Goal: Task Accomplishment & Management: Use online tool/utility

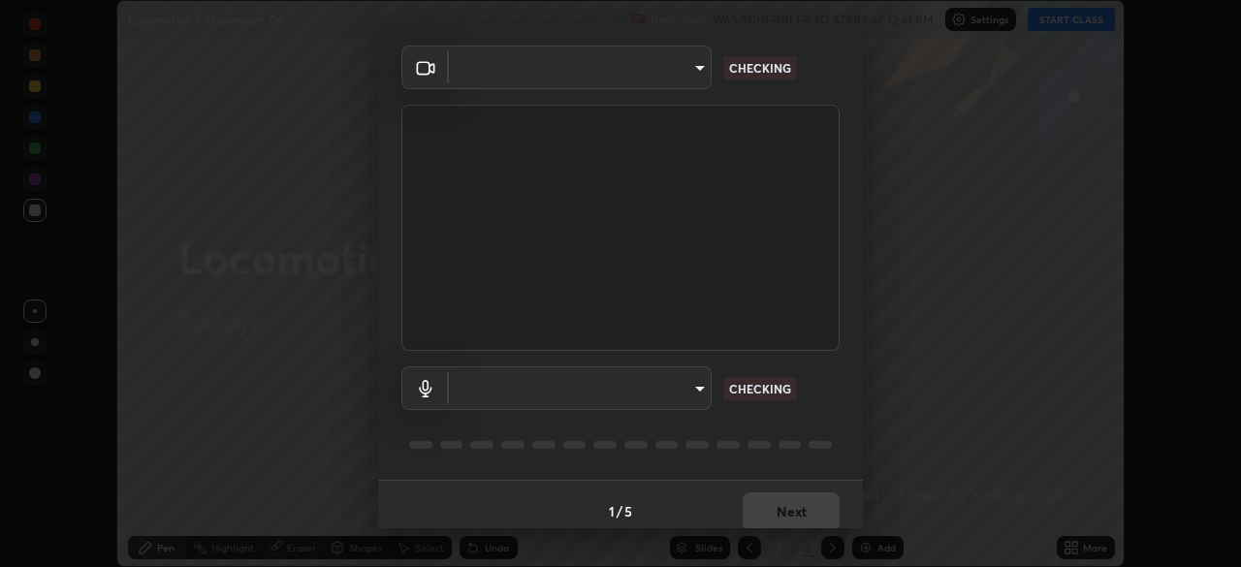
scroll to position [68, 0]
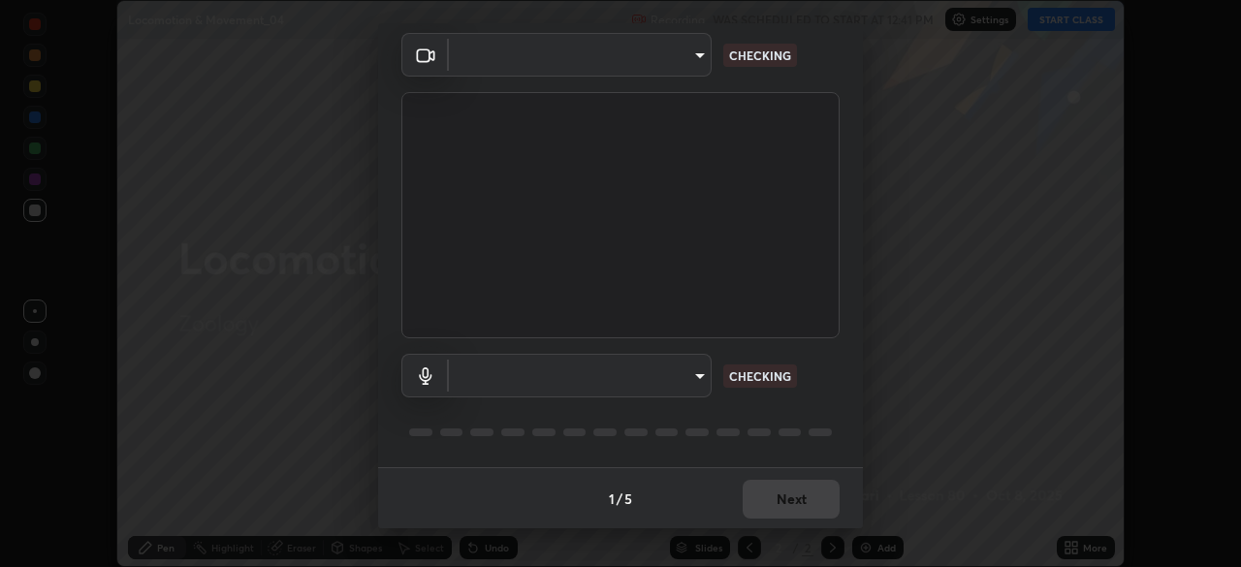
type input "bef87f05fa6998774e99476d2918d7c6d92b1859c3e481b096d277664e062052"
type input "default"
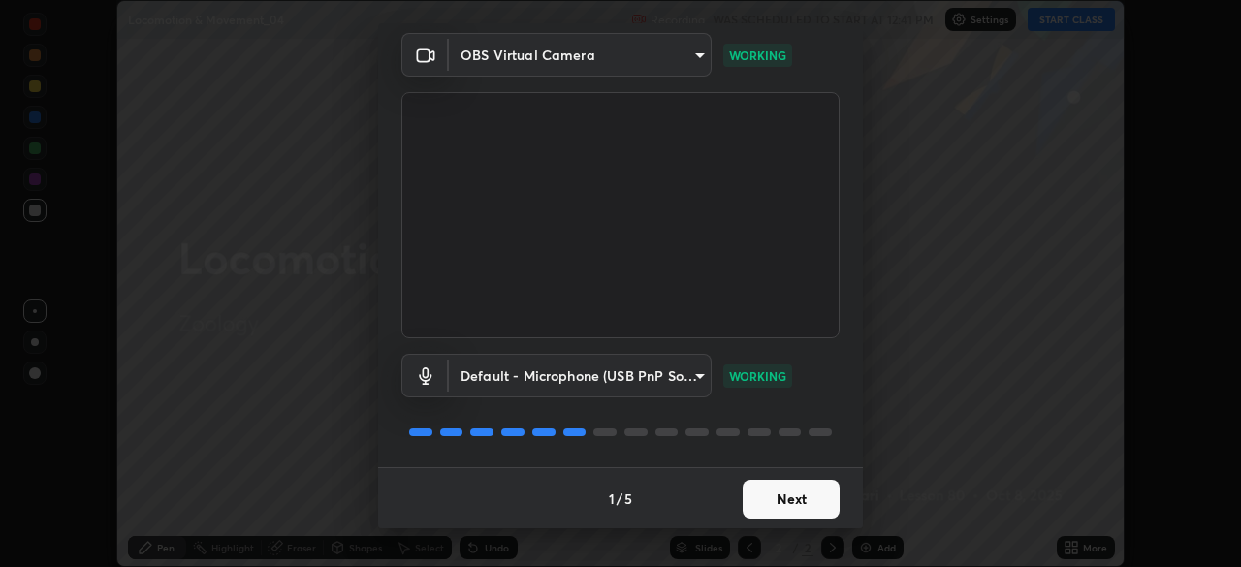
click at [783, 498] on button "Next" at bounding box center [791, 499] width 97 height 39
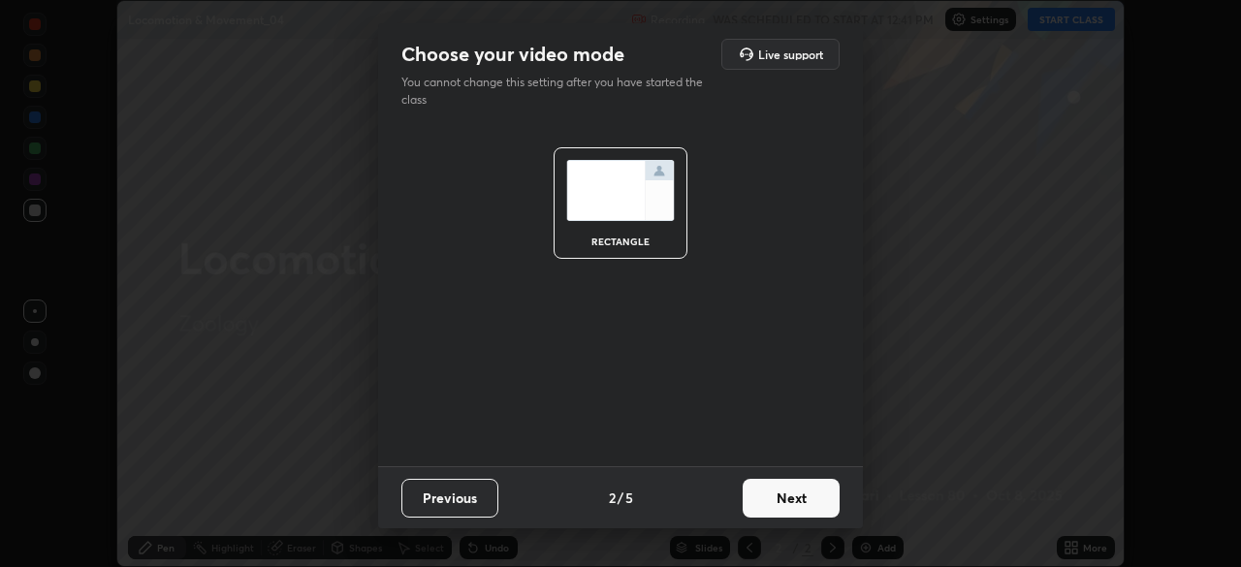
scroll to position [0, 0]
click at [785, 495] on button "Next" at bounding box center [791, 498] width 97 height 39
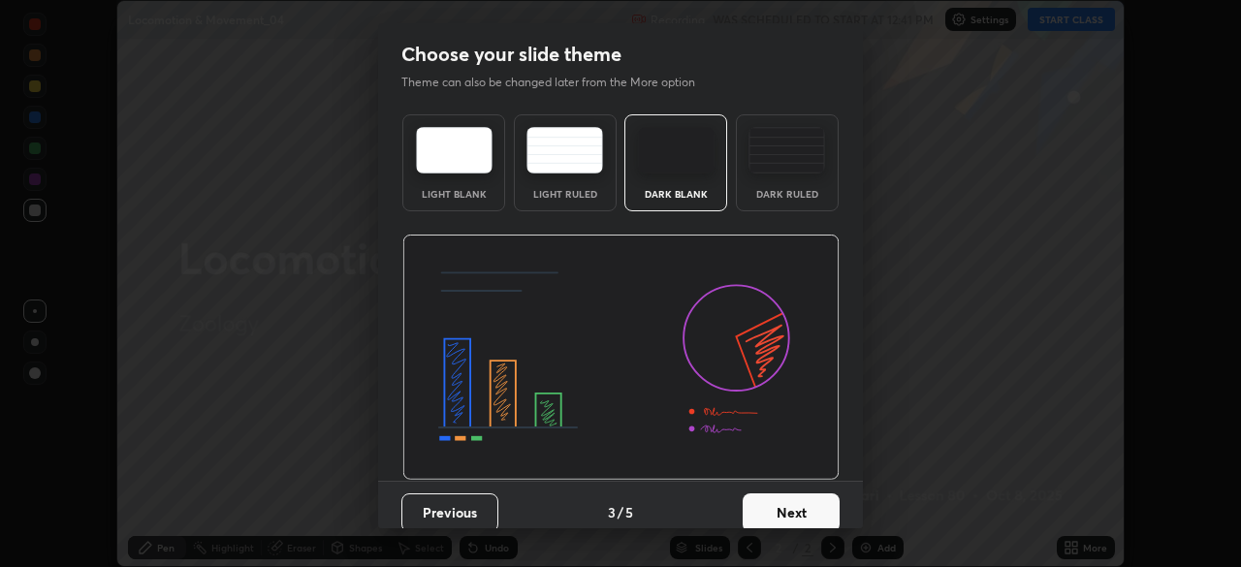
click at [762, 206] on div "Dark Ruled" at bounding box center [787, 162] width 103 height 97
click at [777, 502] on button "Next" at bounding box center [791, 512] width 97 height 39
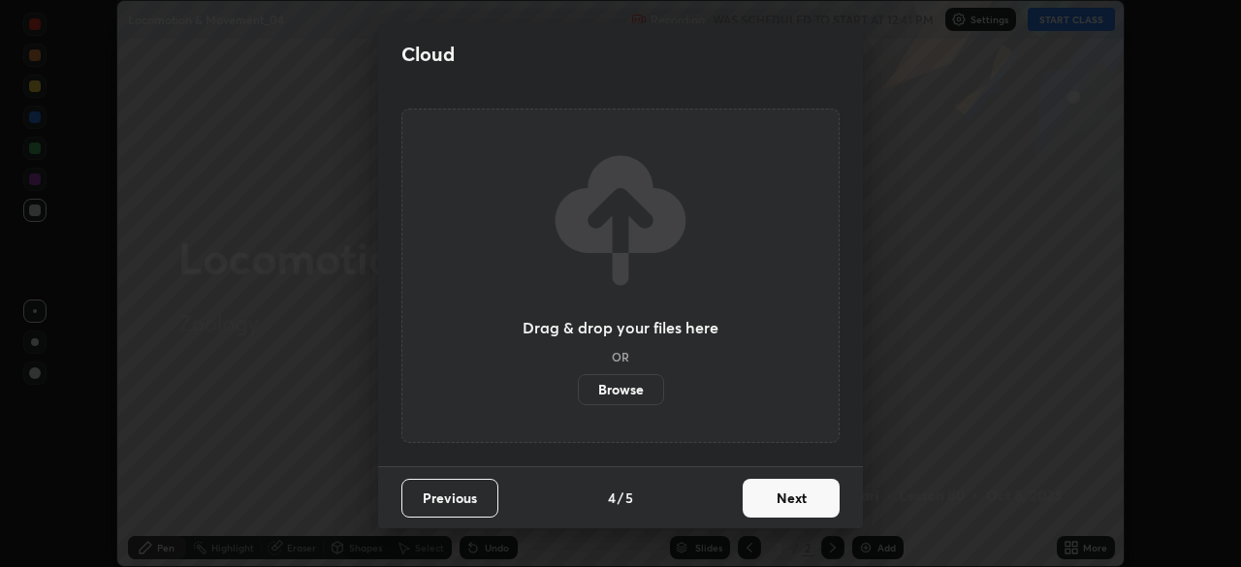
click at [777, 495] on button "Next" at bounding box center [791, 498] width 97 height 39
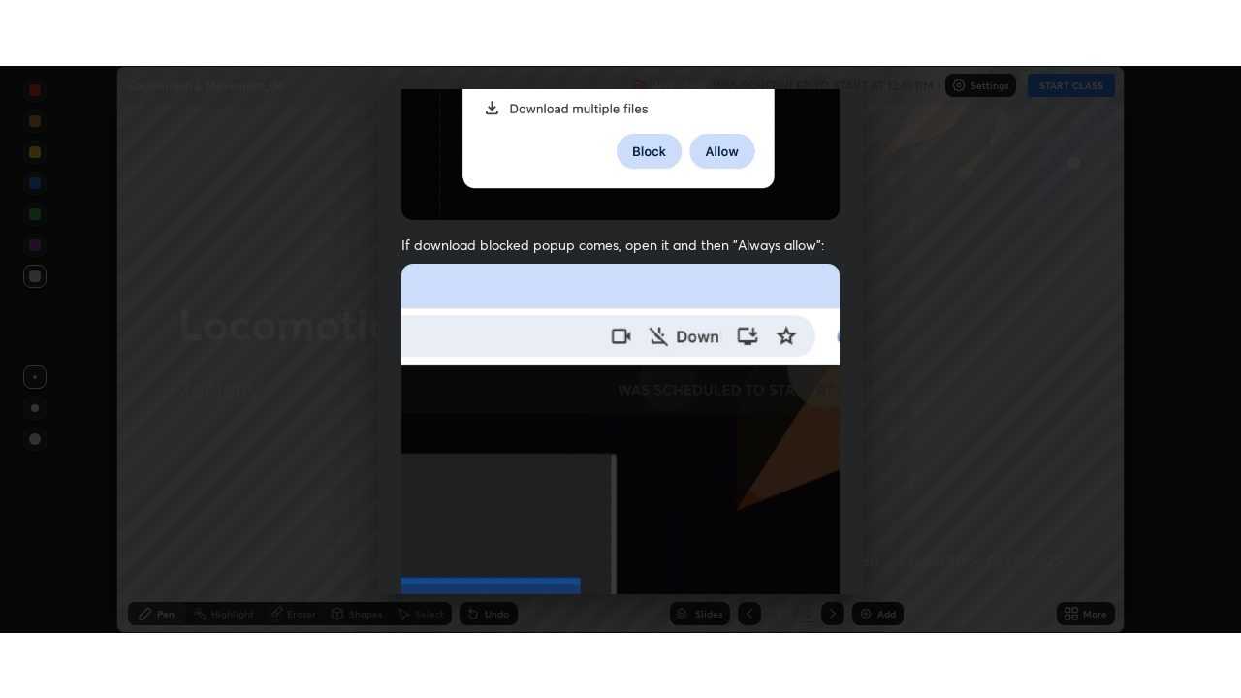
scroll to position [463, 0]
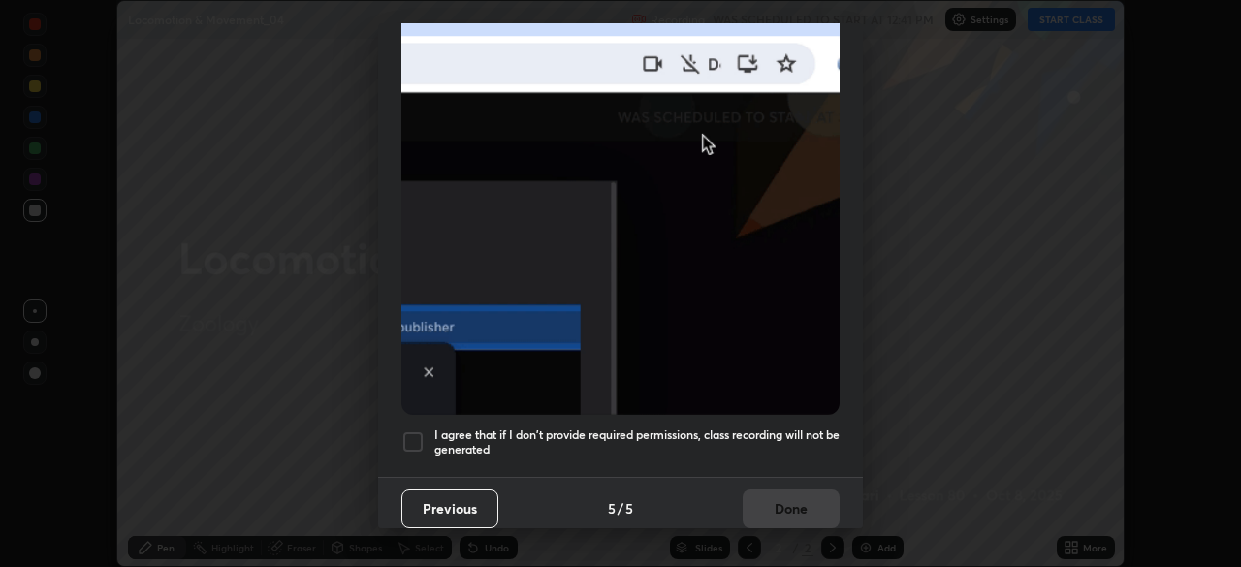
click at [415, 439] on div at bounding box center [412, 441] width 23 height 23
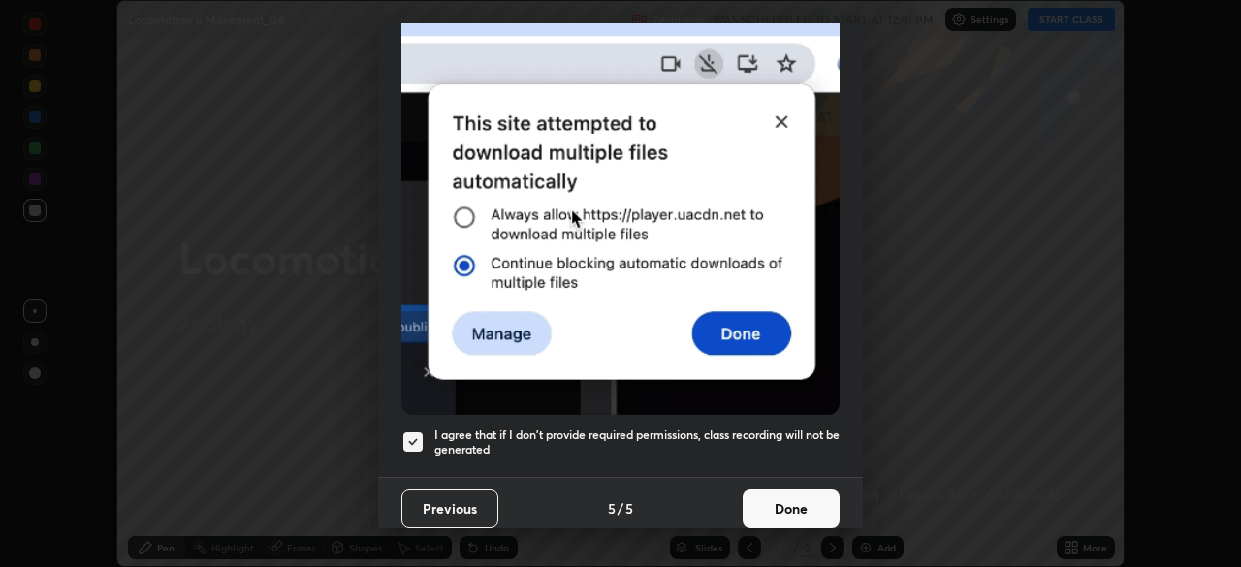
click at [766, 514] on button "Done" at bounding box center [791, 509] width 97 height 39
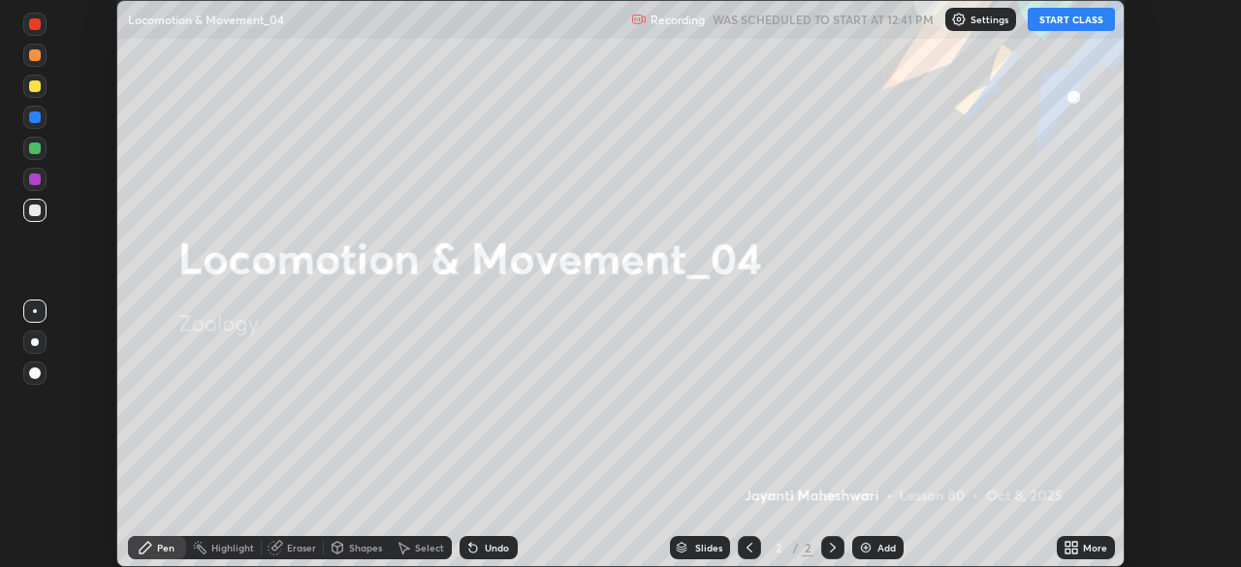
click at [1074, 21] on button "START CLASS" at bounding box center [1071, 19] width 87 height 23
click at [1075, 551] on icon at bounding box center [1074, 551] width 5 height 5
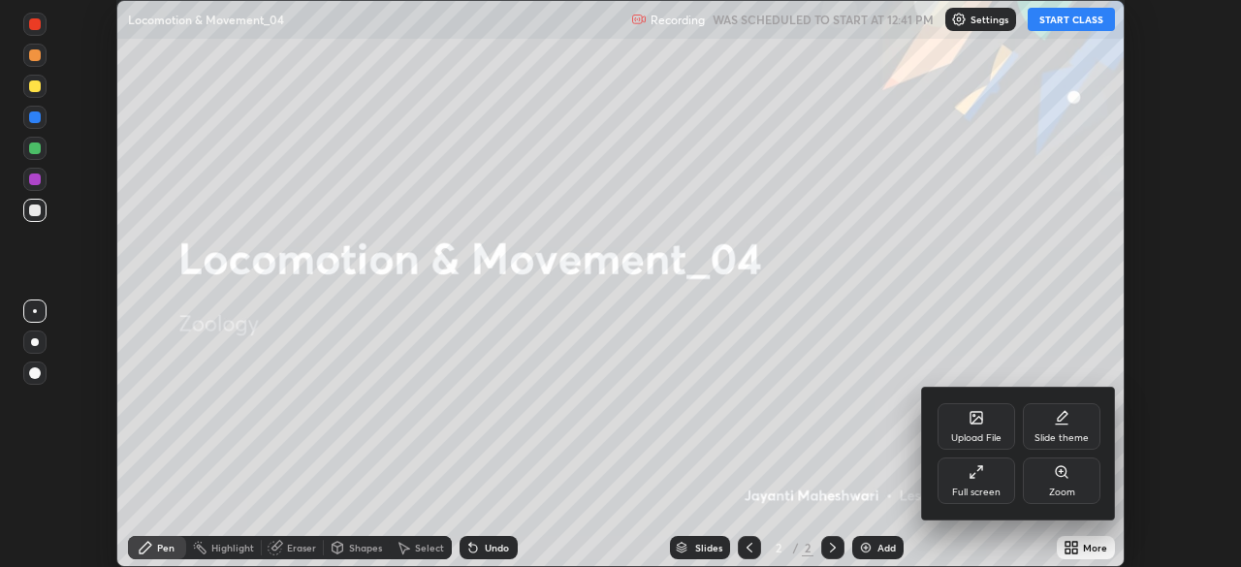
click at [968, 488] on div "Full screen" at bounding box center [976, 493] width 48 height 10
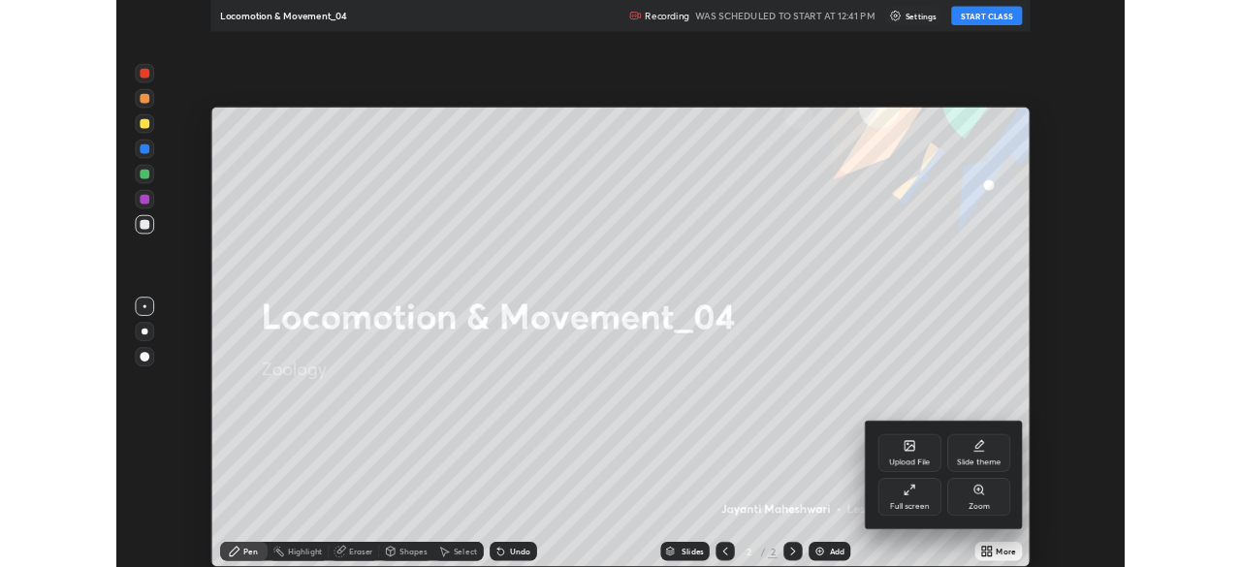
scroll to position [698, 1241]
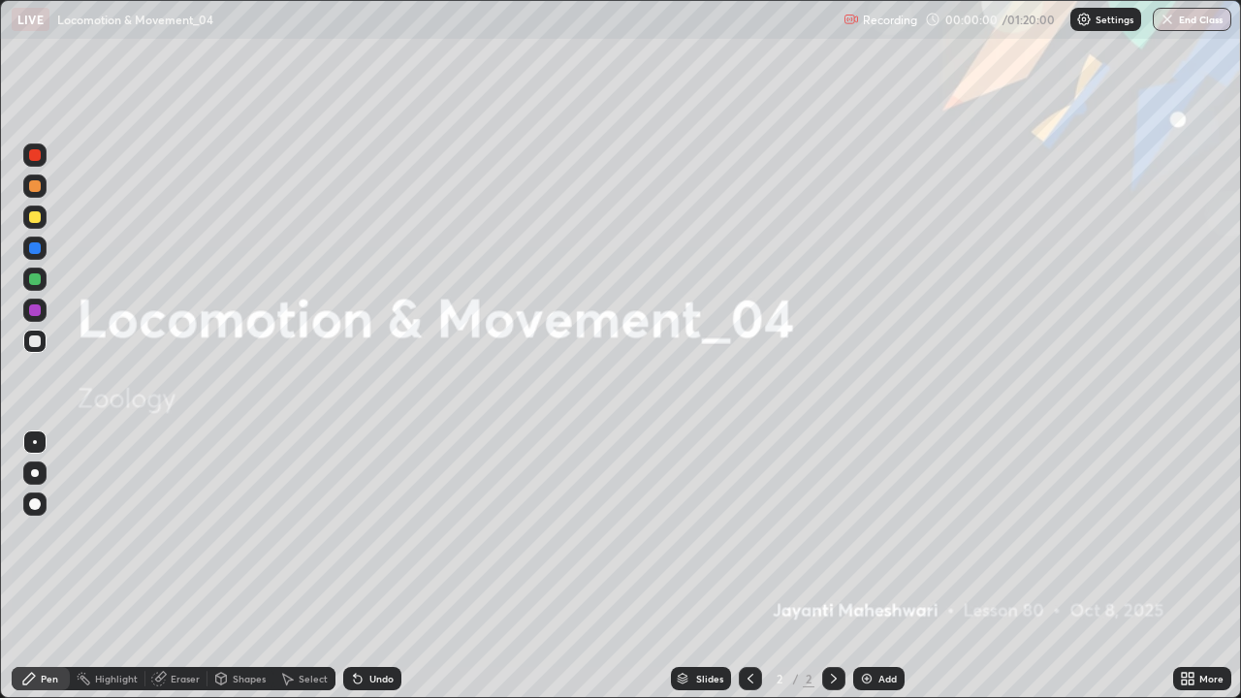
click at [883, 566] on div "Add" at bounding box center [878, 678] width 51 height 23
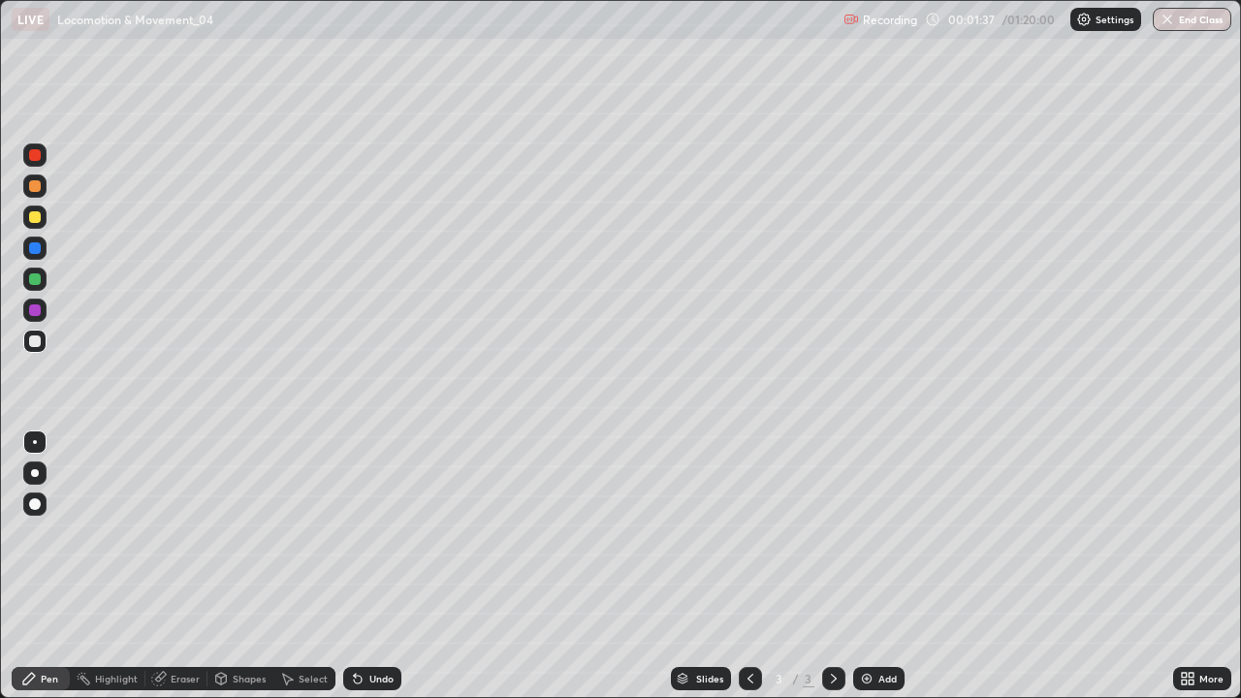
click at [35, 473] on div at bounding box center [35, 473] width 8 height 8
click at [37, 222] on div at bounding box center [35, 217] width 12 height 12
click at [43, 285] on div at bounding box center [34, 279] width 23 height 23
click at [37, 222] on div at bounding box center [35, 217] width 12 height 12
click at [392, 566] on div "Undo" at bounding box center [372, 678] width 58 height 23
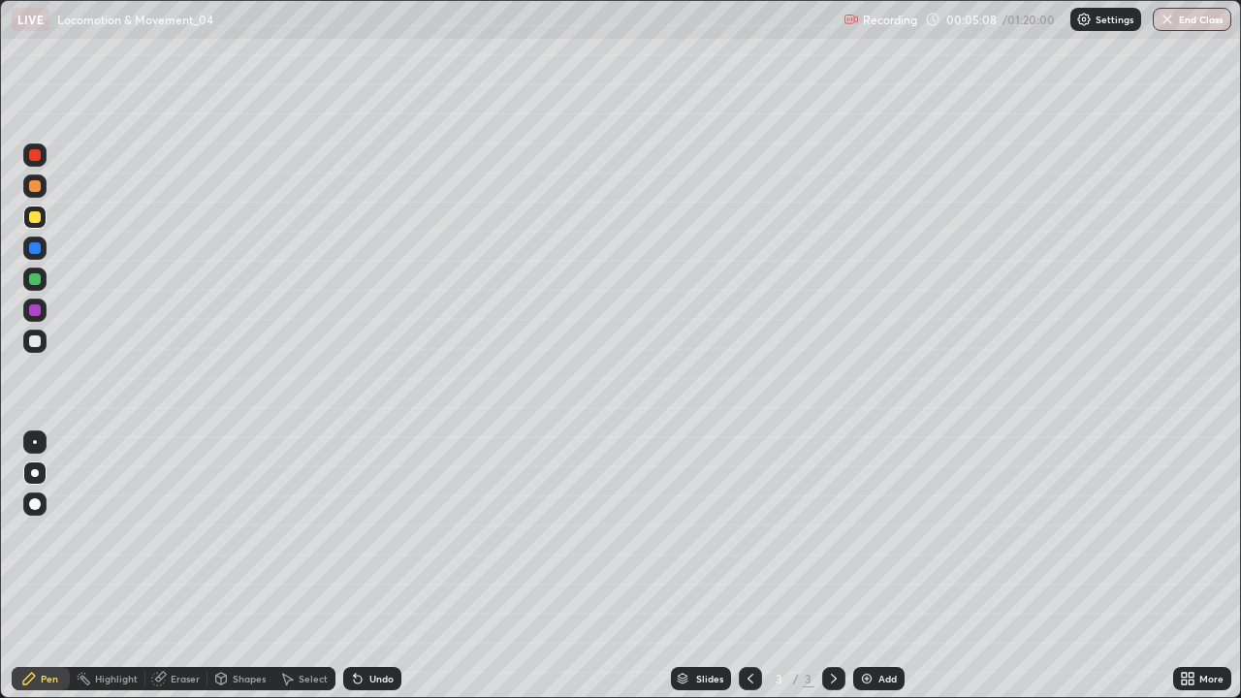
click at [39, 283] on div at bounding box center [35, 279] width 12 height 12
click at [316, 566] on div "Select" at bounding box center [304, 678] width 62 height 23
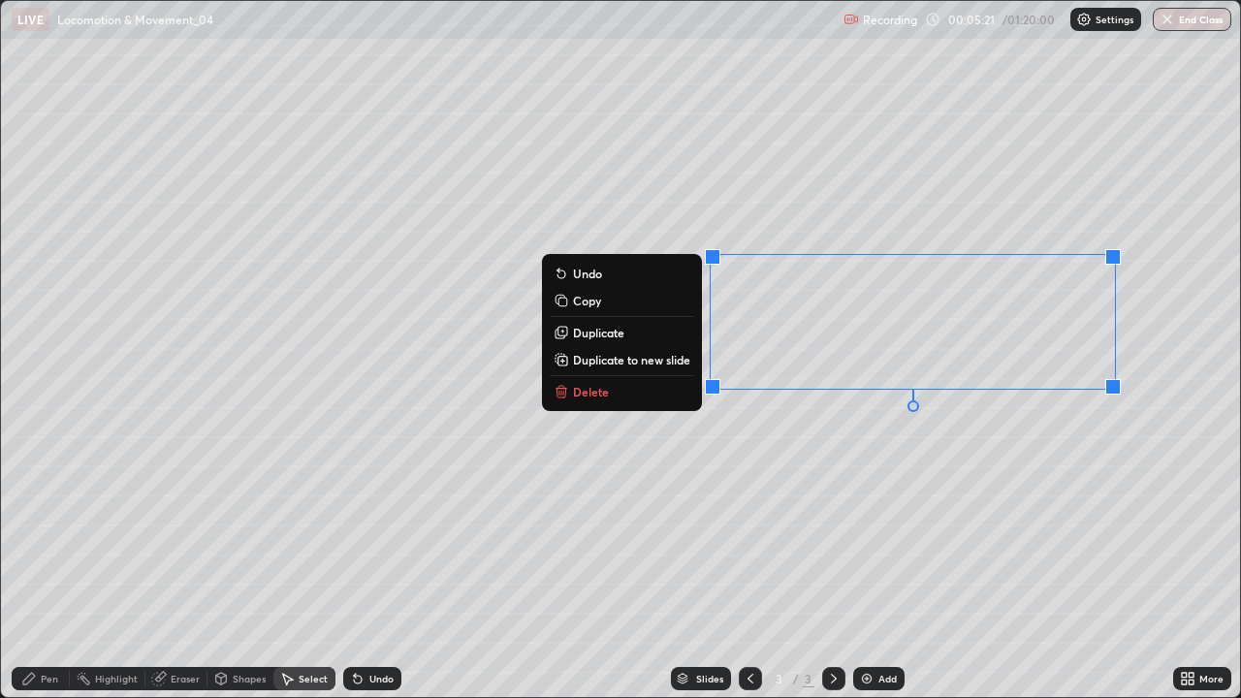
click at [886, 492] on div "0 ° Undo Copy Duplicate Duplicate to new slide Delete" at bounding box center [621, 349] width 1240 height 697
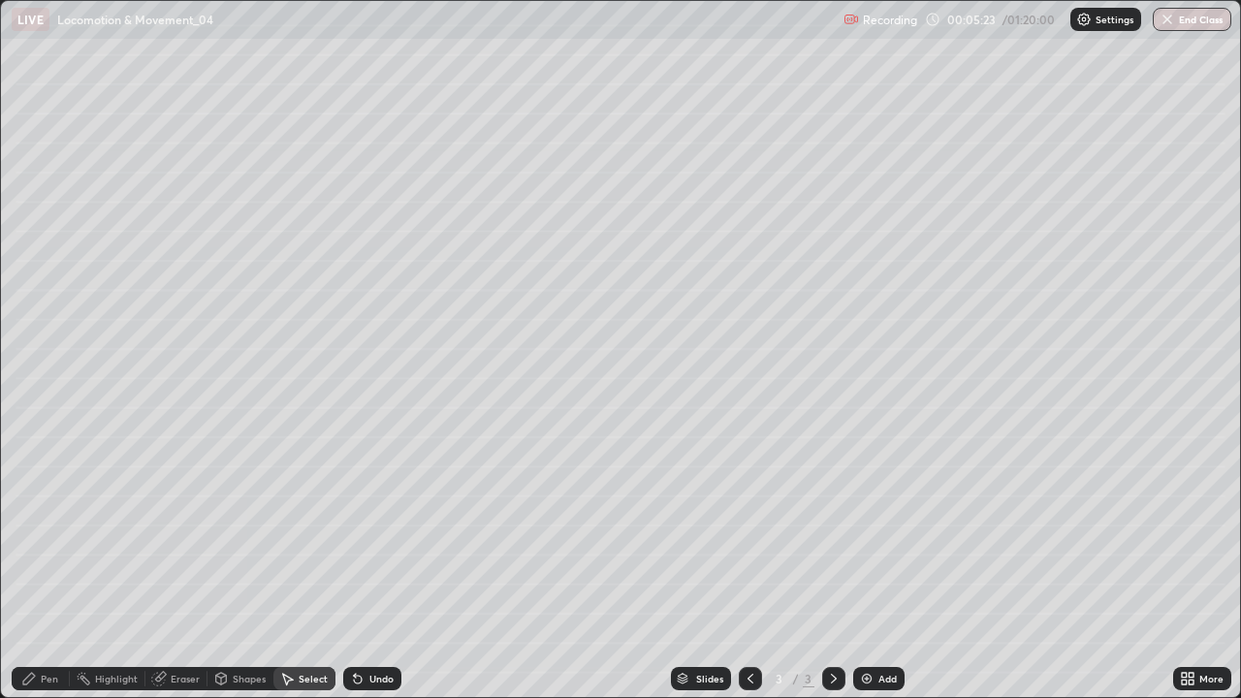
click at [190, 566] on div "Eraser" at bounding box center [185, 679] width 29 height 10
click at [41, 566] on icon at bounding box center [36, 613] width 11 height 10
click at [40, 566] on div "Pen" at bounding box center [41, 678] width 58 height 23
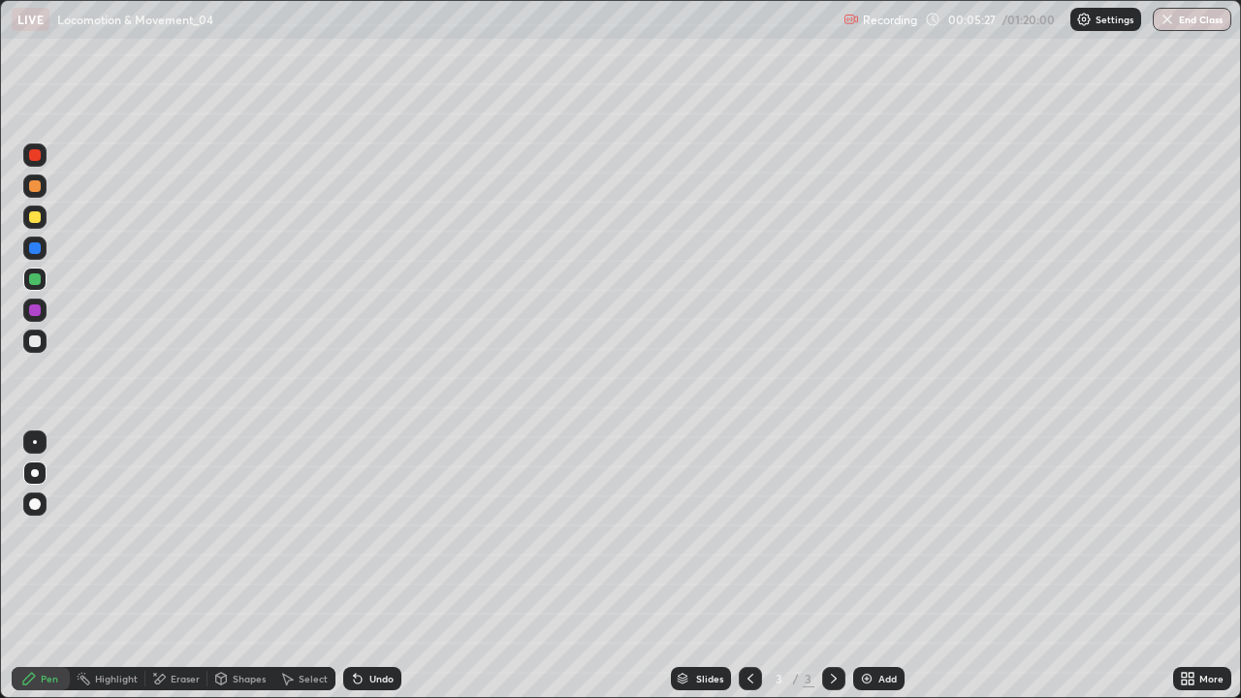
click at [45, 220] on div at bounding box center [34, 217] width 23 height 23
click at [36, 279] on div at bounding box center [35, 279] width 12 height 12
click at [39, 343] on div at bounding box center [35, 341] width 12 height 12
click at [36, 217] on div at bounding box center [35, 217] width 12 height 12
click at [39, 190] on div at bounding box center [35, 186] width 12 height 12
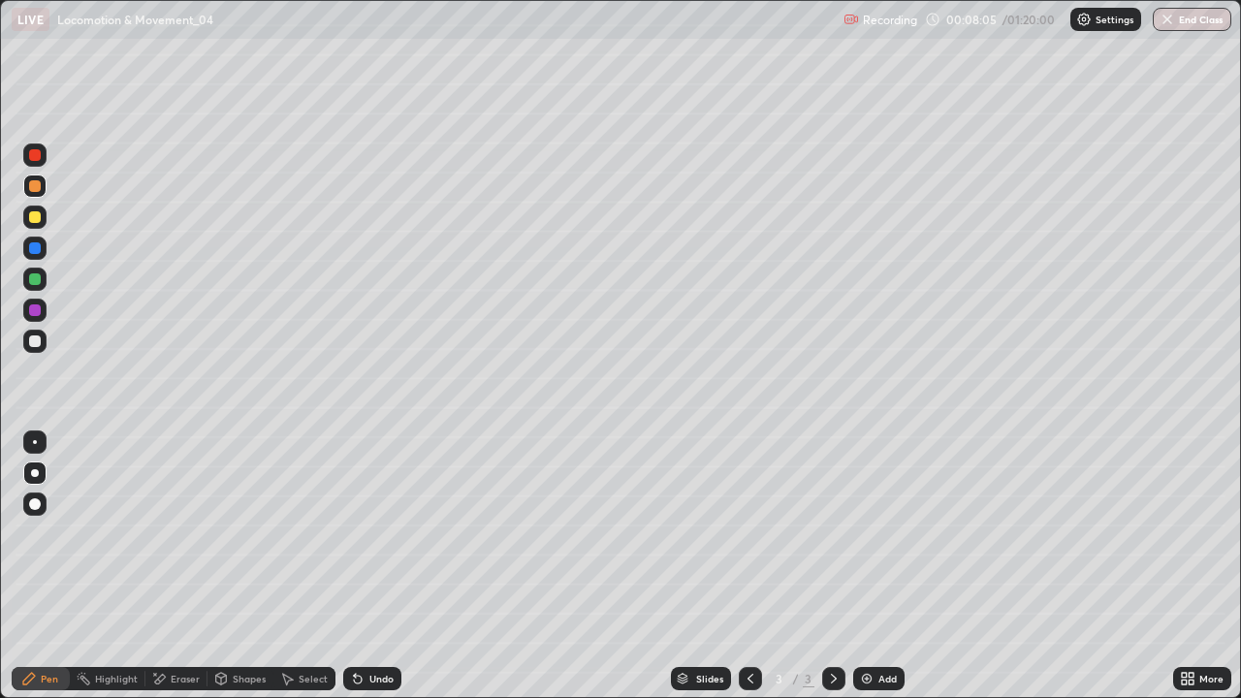
click at [39, 276] on div at bounding box center [35, 279] width 12 height 12
click at [38, 219] on div at bounding box center [35, 217] width 12 height 12
click at [37, 190] on div at bounding box center [35, 186] width 12 height 12
click at [35, 279] on div at bounding box center [35, 279] width 12 height 12
click at [36, 343] on div at bounding box center [35, 341] width 12 height 12
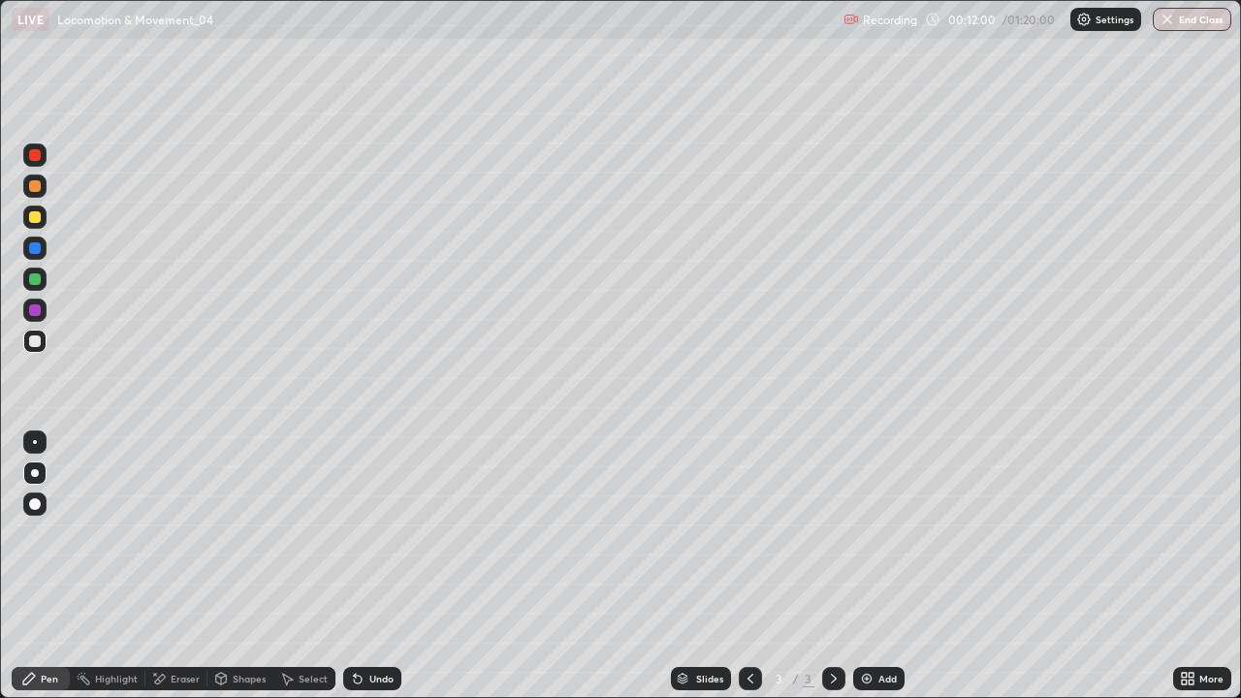
click at [36, 312] on div at bounding box center [35, 310] width 12 height 12
click at [35, 342] on div at bounding box center [35, 341] width 12 height 12
click at [33, 314] on div at bounding box center [35, 310] width 12 height 12
click at [869, 566] on img at bounding box center [867, 679] width 16 height 16
click at [40, 337] on div at bounding box center [35, 341] width 12 height 12
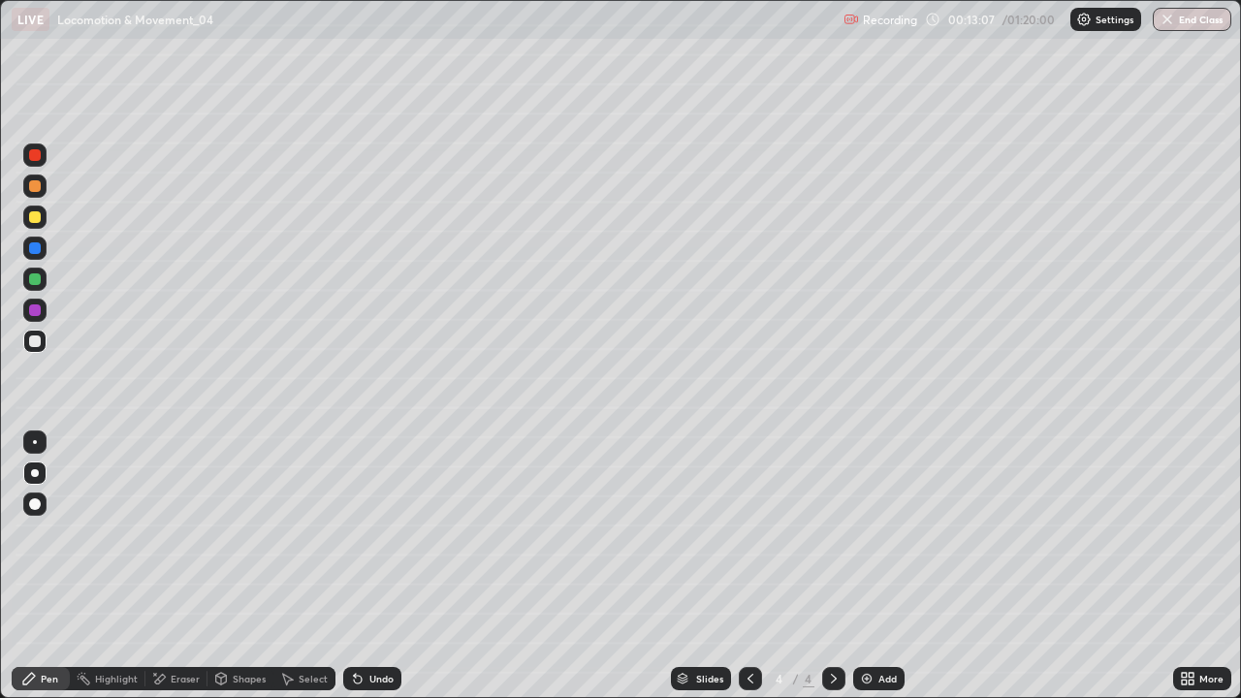
click at [37, 217] on div at bounding box center [35, 217] width 12 height 12
click at [40, 274] on div at bounding box center [35, 279] width 12 height 12
click at [34, 190] on div at bounding box center [35, 186] width 12 height 12
click at [35, 218] on div at bounding box center [35, 217] width 12 height 12
click at [33, 309] on div at bounding box center [35, 310] width 12 height 12
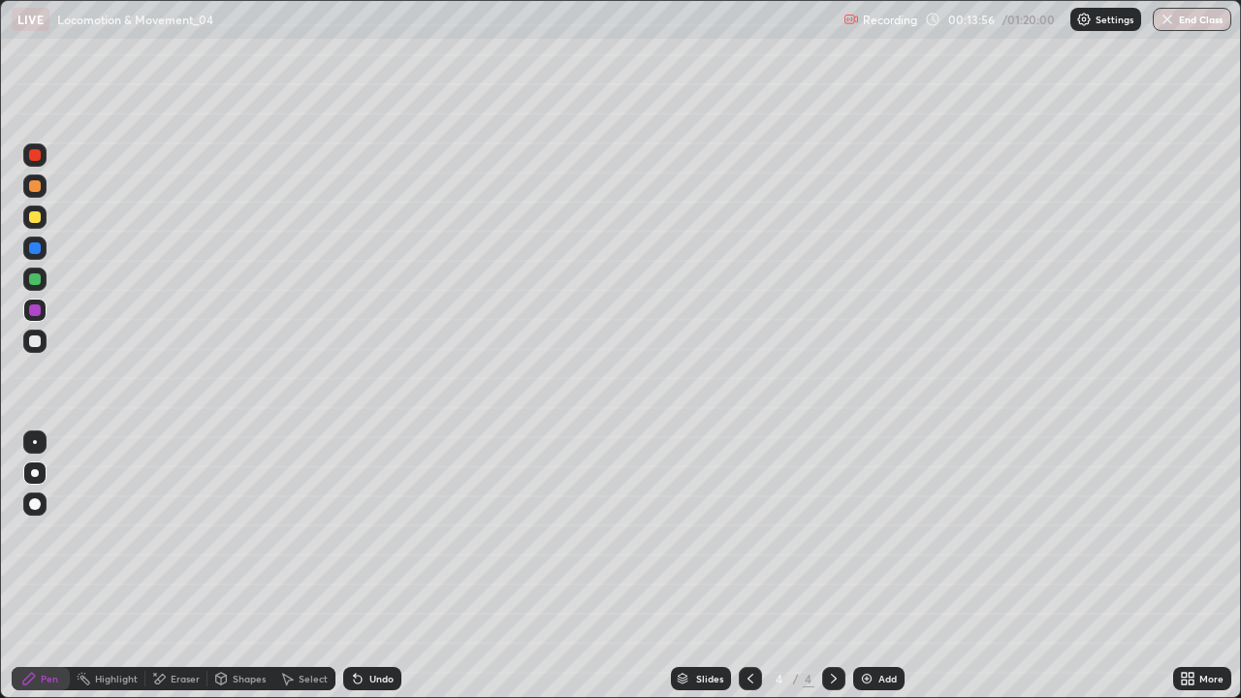
click at [31, 281] on div at bounding box center [35, 279] width 12 height 12
click at [35, 341] on div at bounding box center [35, 341] width 12 height 12
click at [37, 218] on div at bounding box center [35, 217] width 12 height 12
click at [33, 344] on div at bounding box center [35, 341] width 12 height 12
click at [33, 221] on div at bounding box center [35, 217] width 12 height 12
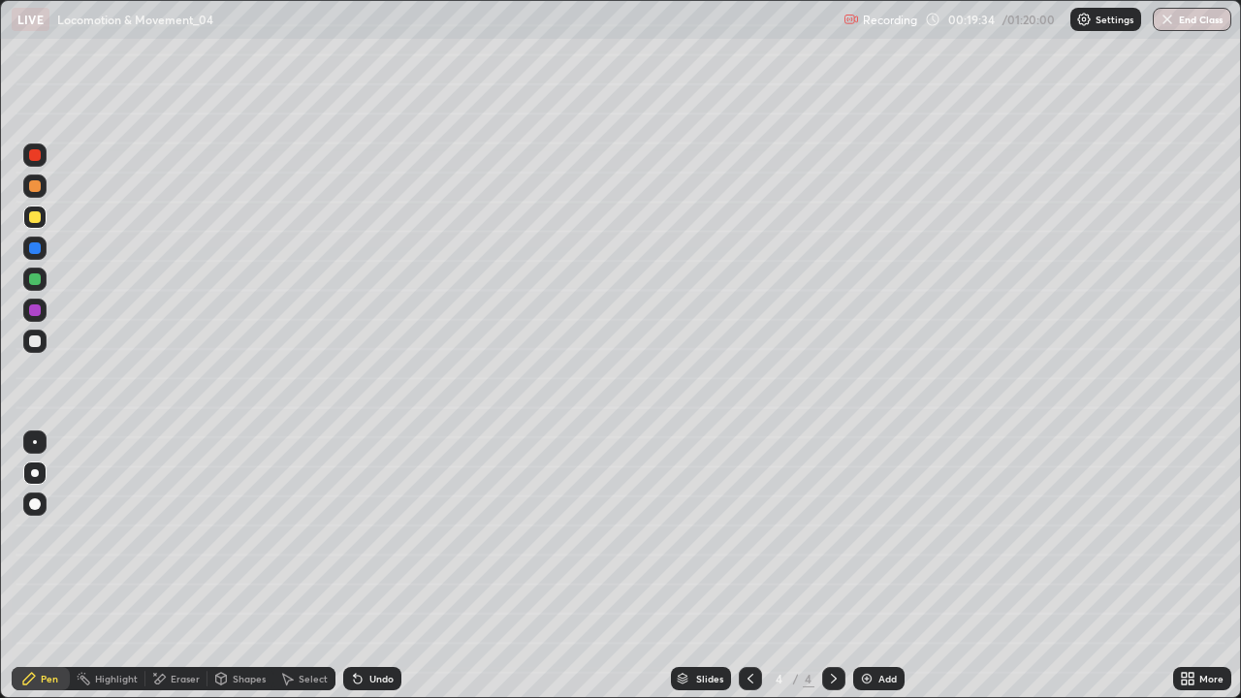
click at [873, 566] on div "Add" at bounding box center [878, 678] width 51 height 23
click at [229, 566] on div "Shapes" at bounding box center [240, 678] width 66 height 23
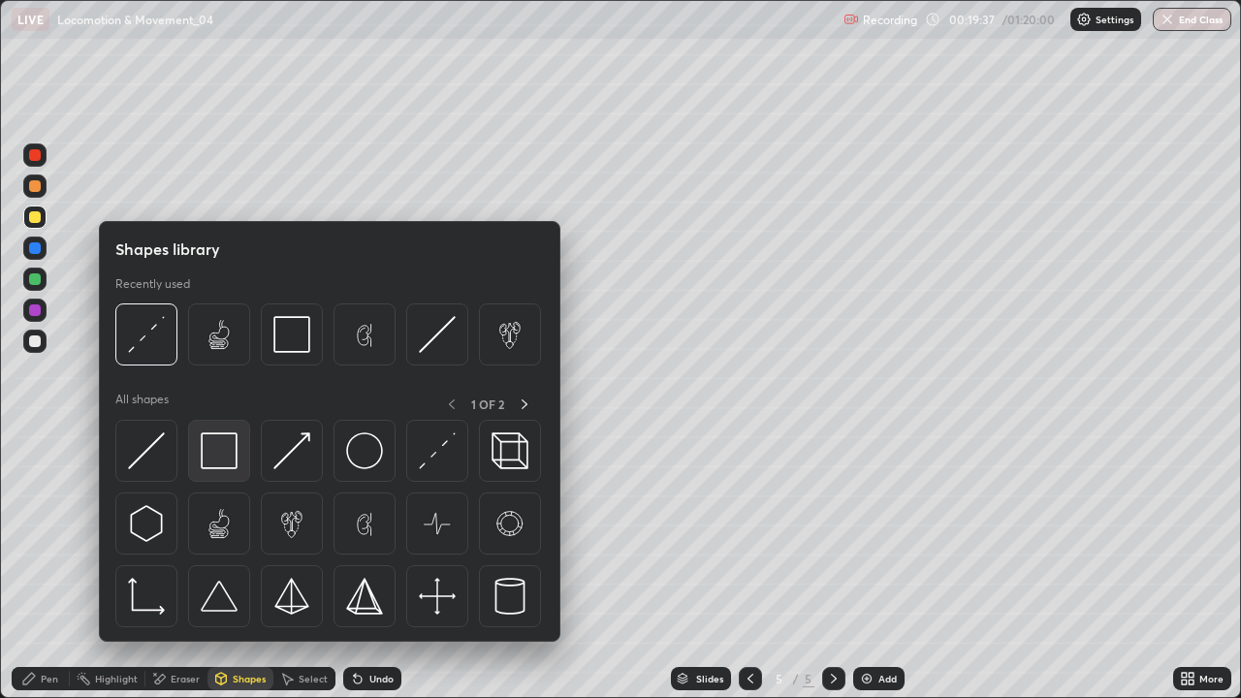
click at [212, 462] on img at bounding box center [219, 450] width 37 height 37
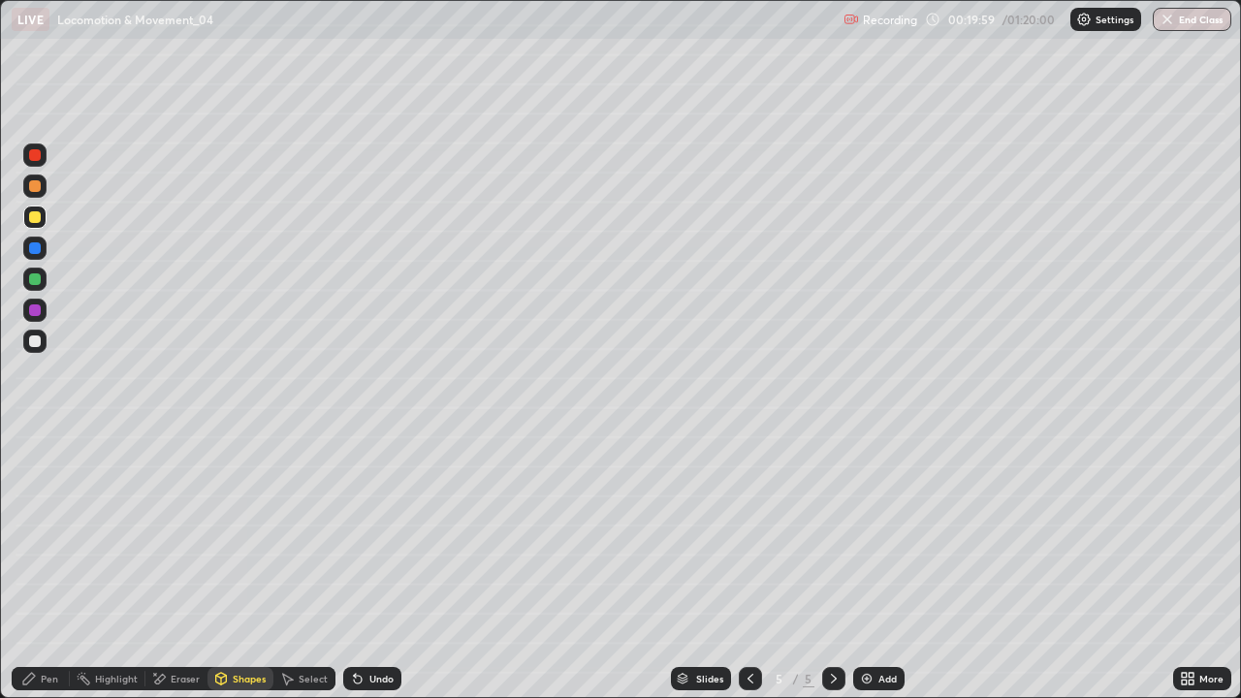
click at [37, 184] on div at bounding box center [35, 186] width 12 height 12
click at [34, 566] on div "Pen" at bounding box center [41, 678] width 58 height 23
click at [35, 342] on div at bounding box center [35, 341] width 12 height 12
click at [37, 281] on div at bounding box center [35, 279] width 12 height 12
click at [39, 219] on div at bounding box center [35, 217] width 12 height 12
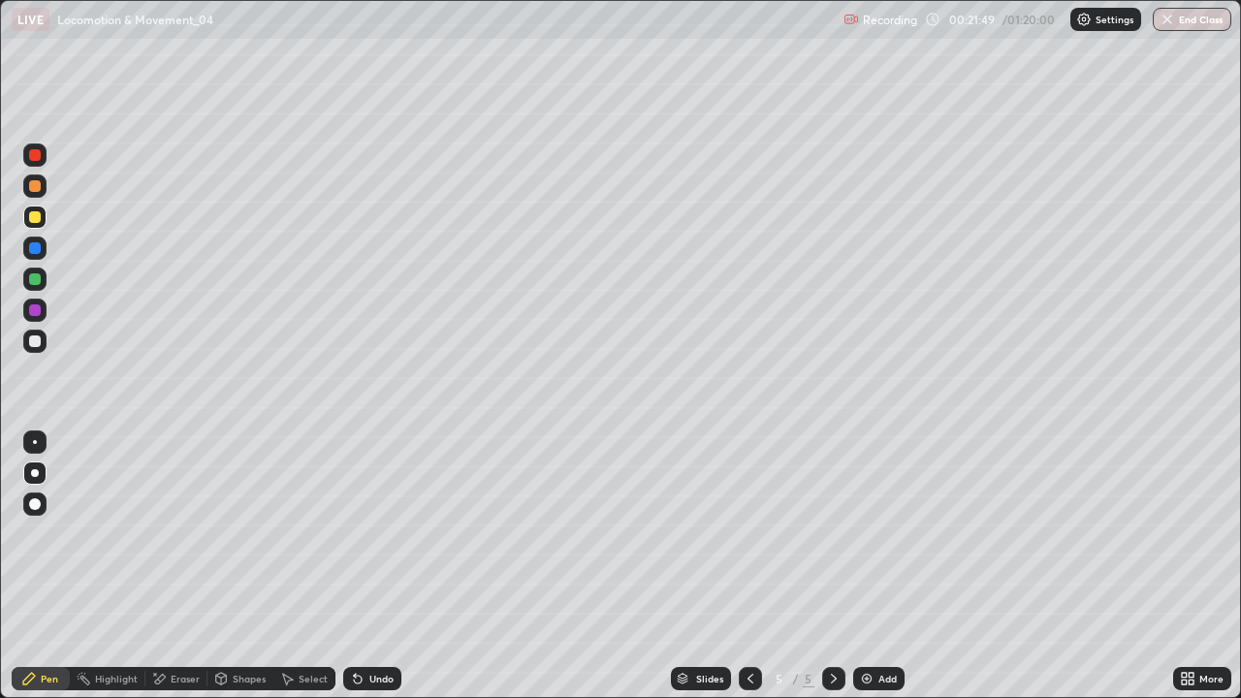
click at [37, 188] on div at bounding box center [35, 186] width 12 height 12
click at [31, 283] on div at bounding box center [35, 279] width 12 height 12
click at [40, 349] on div at bounding box center [34, 341] width 23 height 23
click at [371, 566] on div "Undo" at bounding box center [381, 679] width 24 height 10
click at [35, 222] on div at bounding box center [35, 217] width 12 height 12
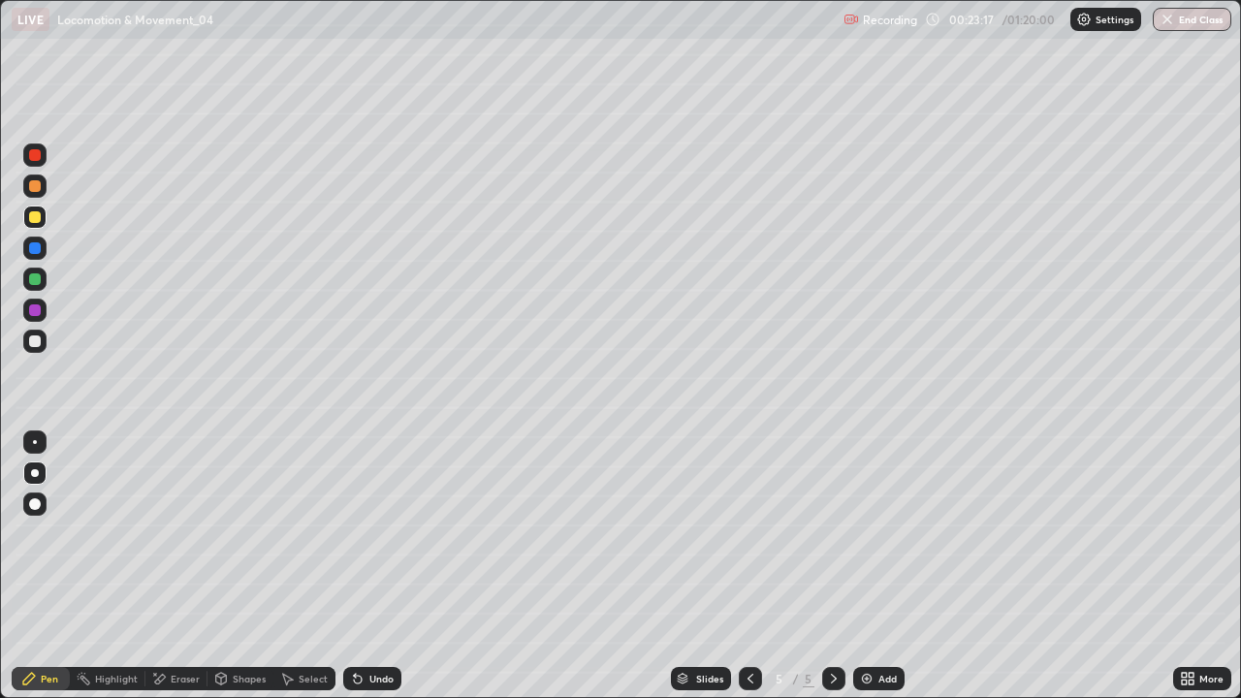
click at [359, 566] on icon at bounding box center [358, 679] width 16 height 16
click at [365, 566] on div "Undo" at bounding box center [372, 678] width 58 height 23
click at [364, 566] on div "Undo" at bounding box center [372, 678] width 58 height 23
click at [357, 566] on icon at bounding box center [358, 679] width 16 height 16
click at [354, 566] on icon at bounding box center [355, 675] width 2 height 2
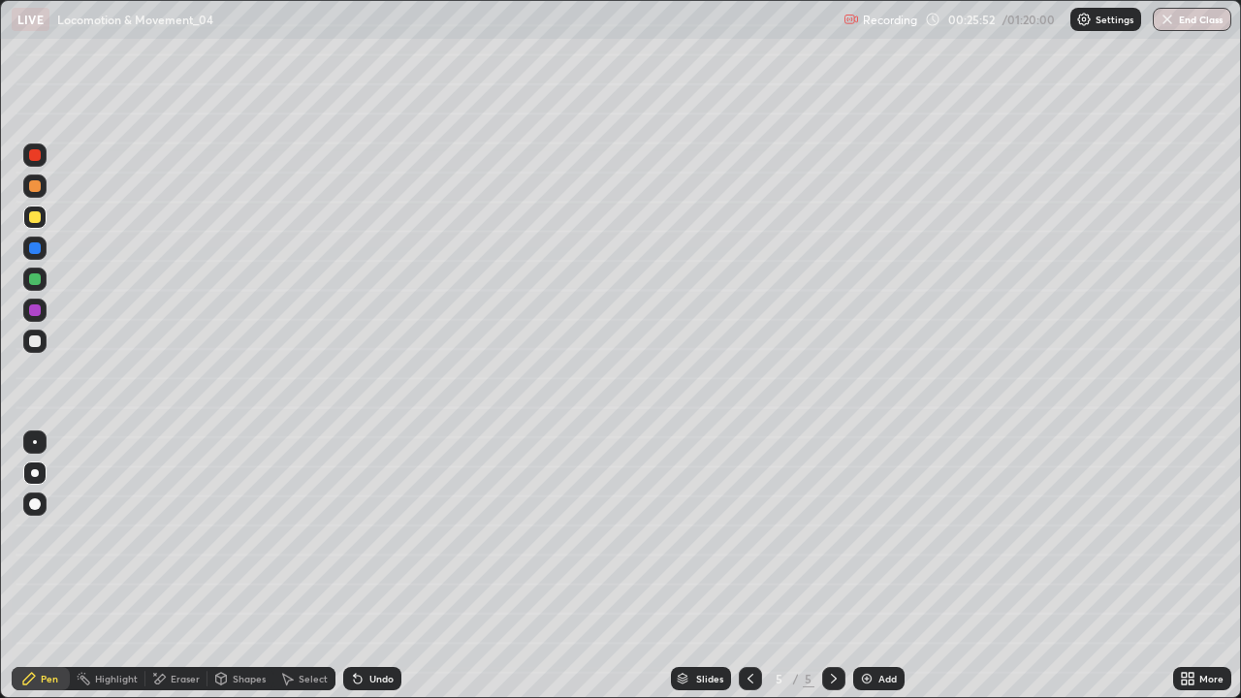
click at [35, 342] on div at bounding box center [35, 341] width 12 height 12
click at [33, 222] on div at bounding box center [35, 217] width 12 height 12
click at [35, 186] on div at bounding box center [35, 186] width 12 height 12
click at [35, 342] on div at bounding box center [35, 341] width 12 height 12
click at [38, 217] on div at bounding box center [35, 217] width 12 height 12
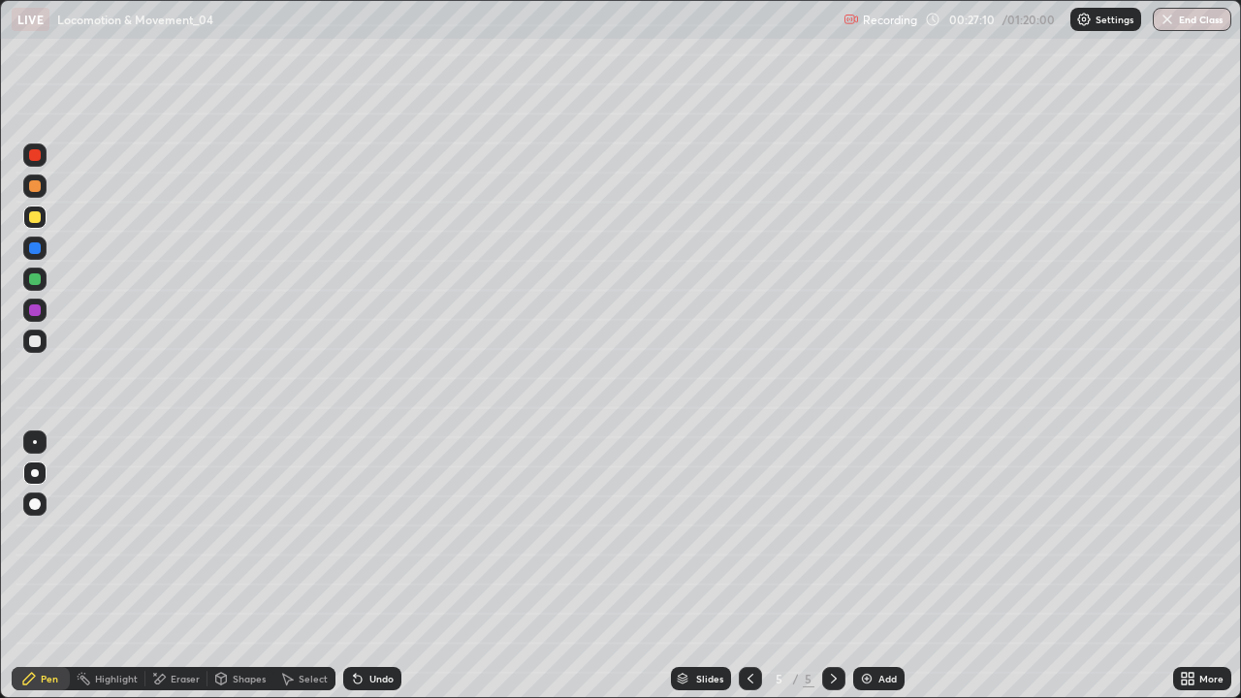
click at [39, 188] on div at bounding box center [35, 186] width 12 height 12
click at [38, 345] on div at bounding box center [35, 341] width 12 height 12
click at [1189, 566] on icon at bounding box center [1191, 675] width 5 height 5
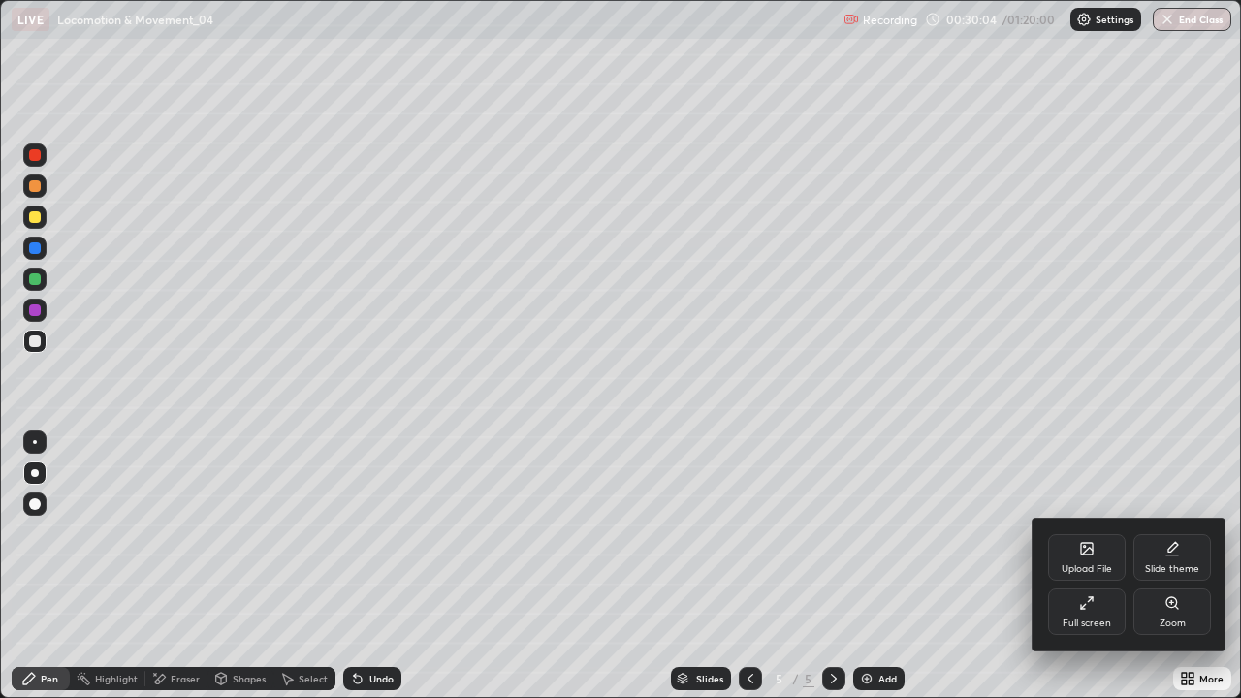
click at [1072, 566] on div "Full screen" at bounding box center [1087, 624] width 48 height 10
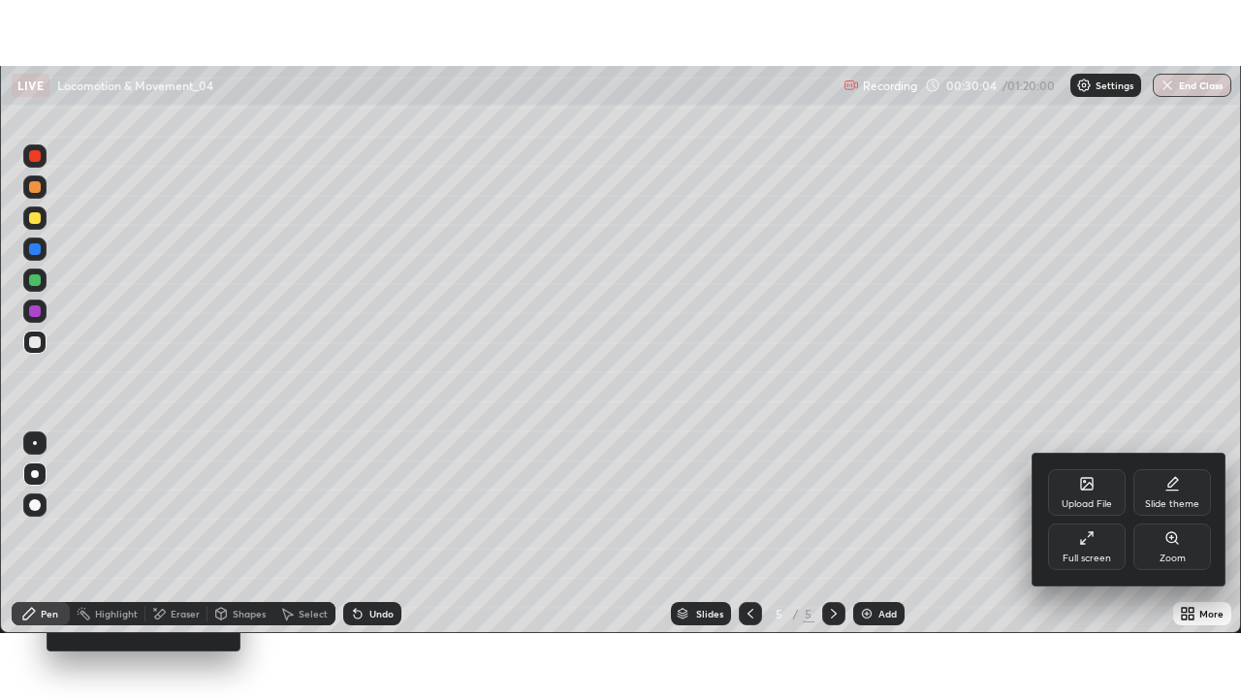
scroll to position [96377, 95704]
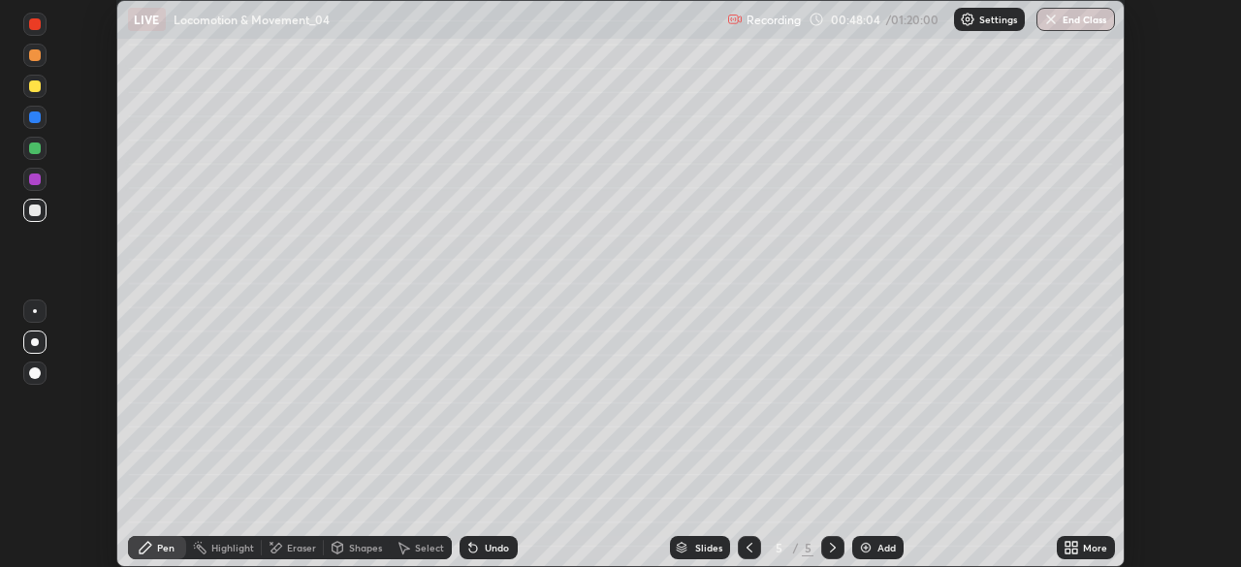
click at [1090, 547] on div "More" at bounding box center [1095, 548] width 24 height 10
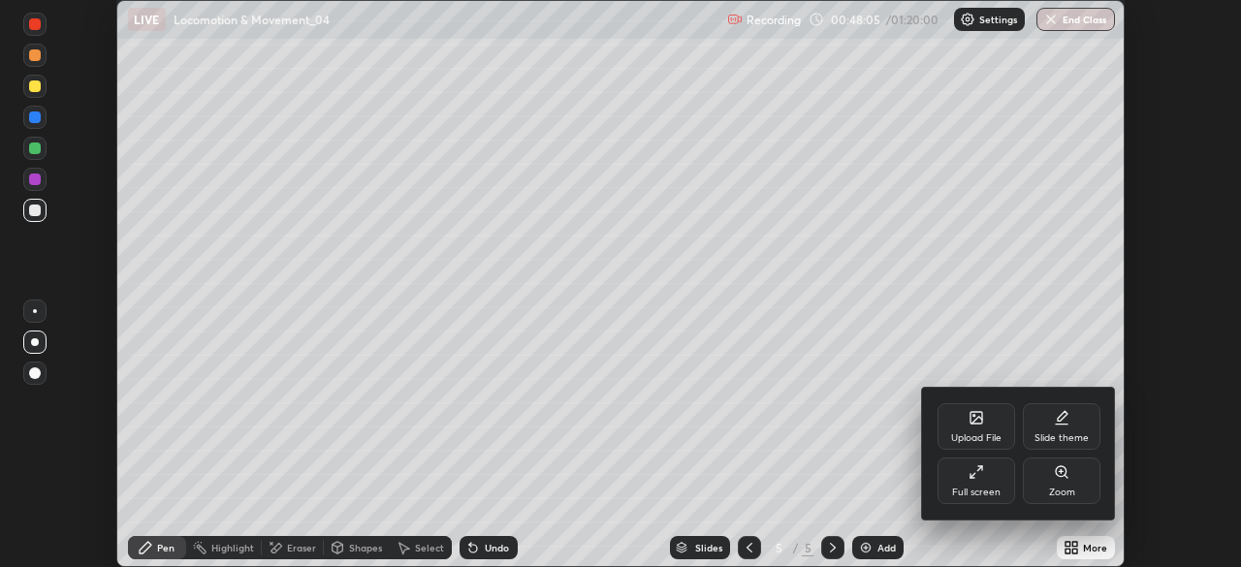
click at [993, 496] on div "Full screen" at bounding box center [976, 493] width 48 height 10
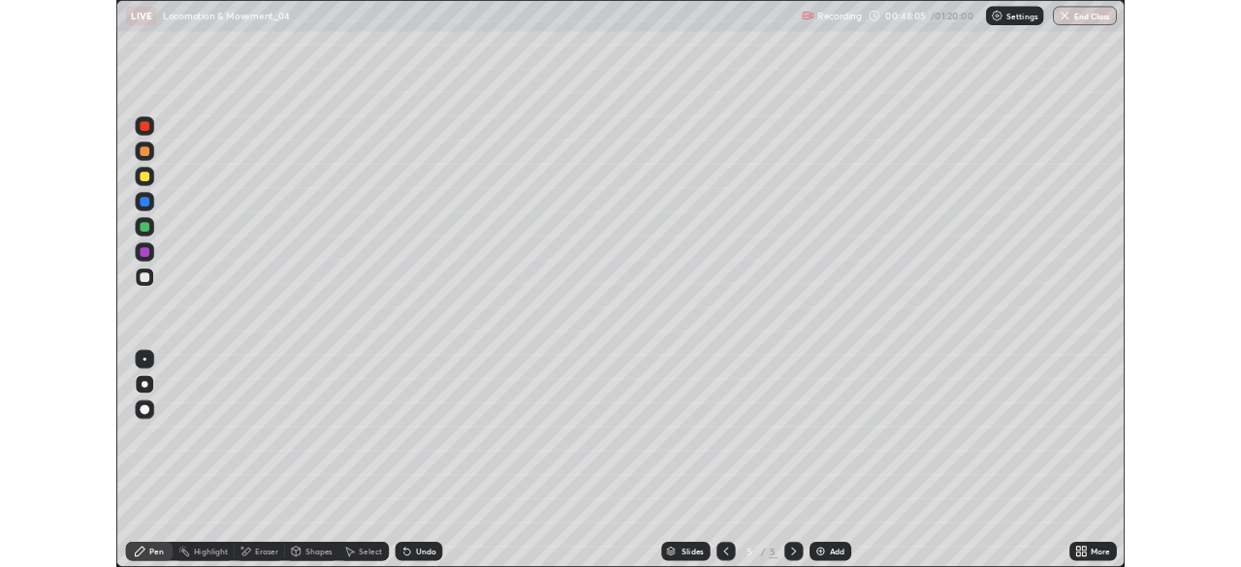
scroll to position [698, 1241]
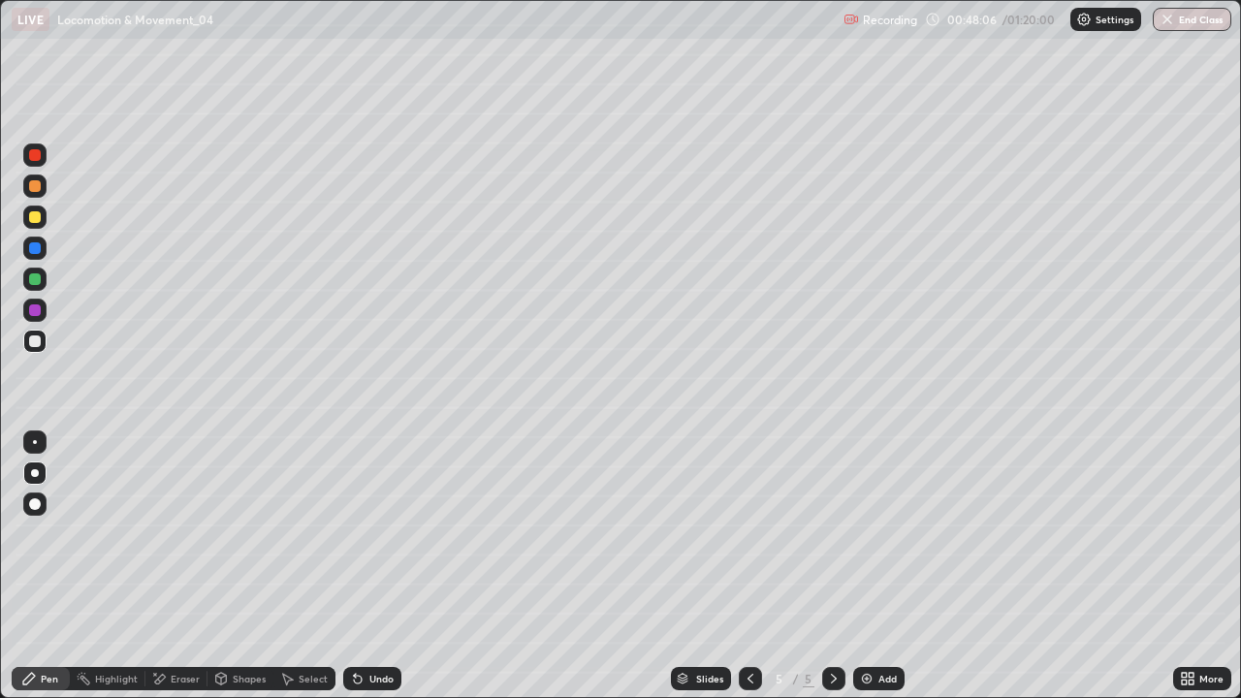
click at [880, 566] on div "Add" at bounding box center [887, 679] width 18 height 10
click at [37, 216] on div at bounding box center [35, 217] width 12 height 12
click at [228, 566] on div "Shapes" at bounding box center [240, 678] width 66 height 23
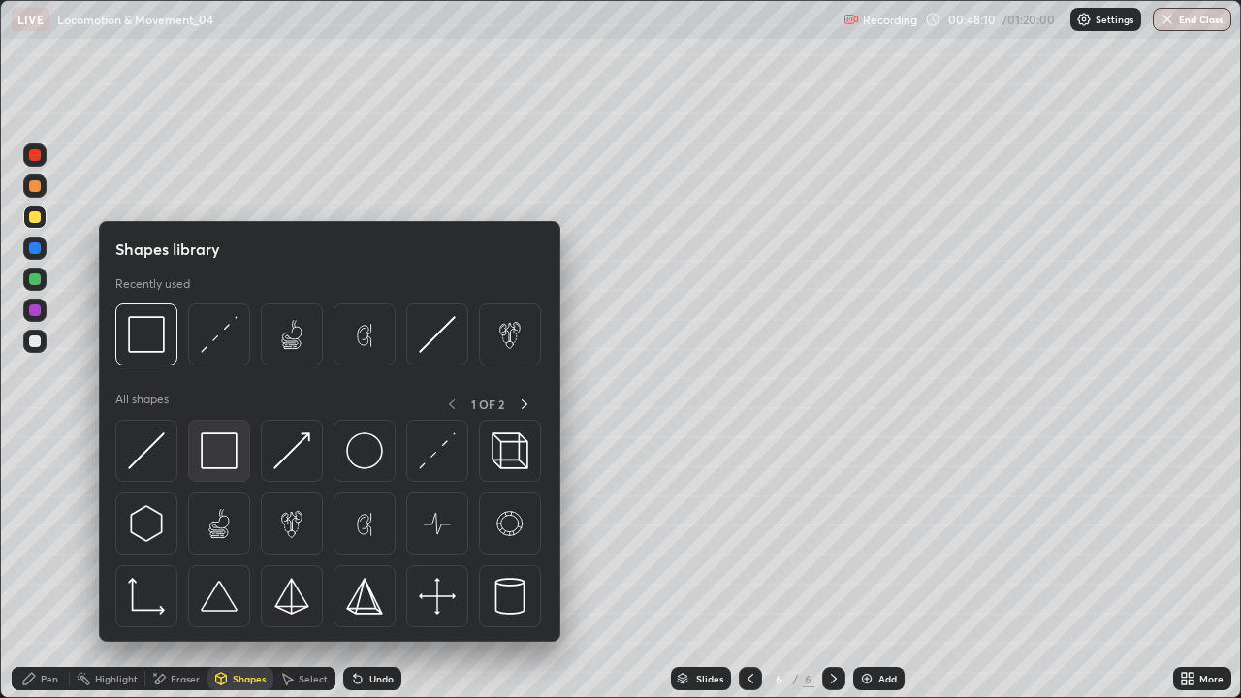
click at [211, 458] on img at bounding box center [219, 450] width 37 height 37
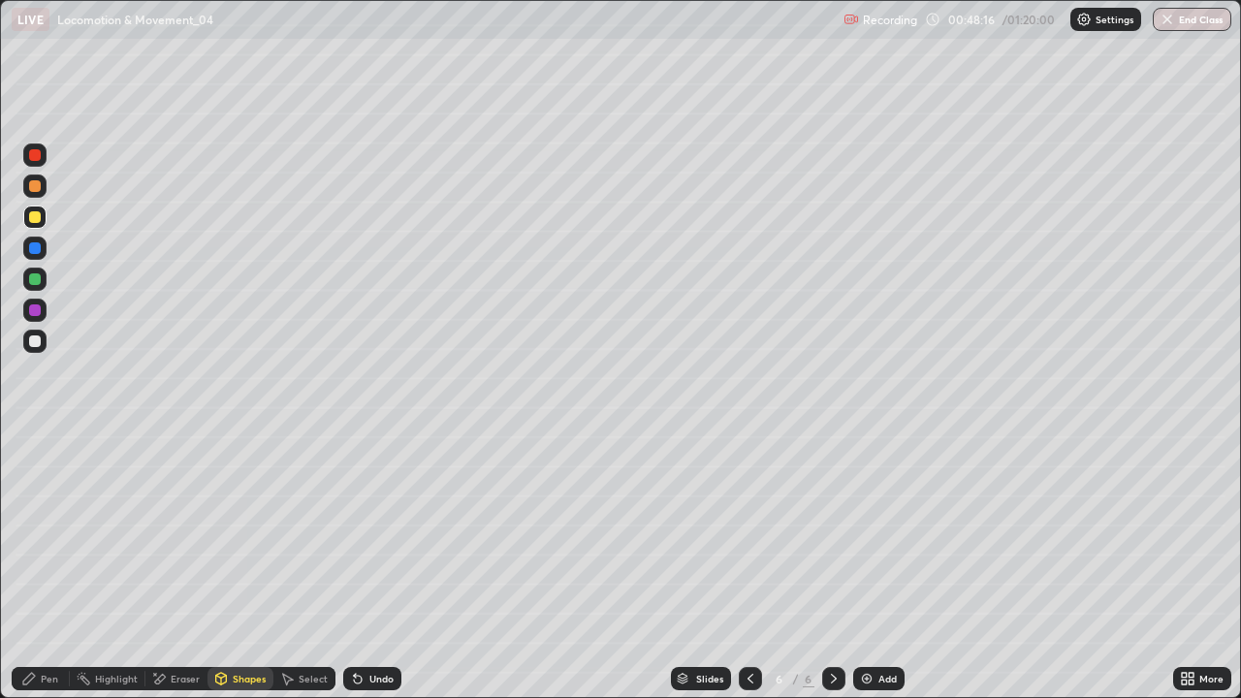
click at [35, 341] on div at bounding box center [35, 341] width 12 height 12
click at [50, 566] on div "Pen" at bounding box center [49, 679] width 17 height 10
click at [37, 222] on div at bounding box center [35, 217] width 12 height 12
click at [37, 346] on div at bounding box center [35, 341] width 12 height 12
click at [35, 187] on div at bounding box center [35, 186] width 12 height 12
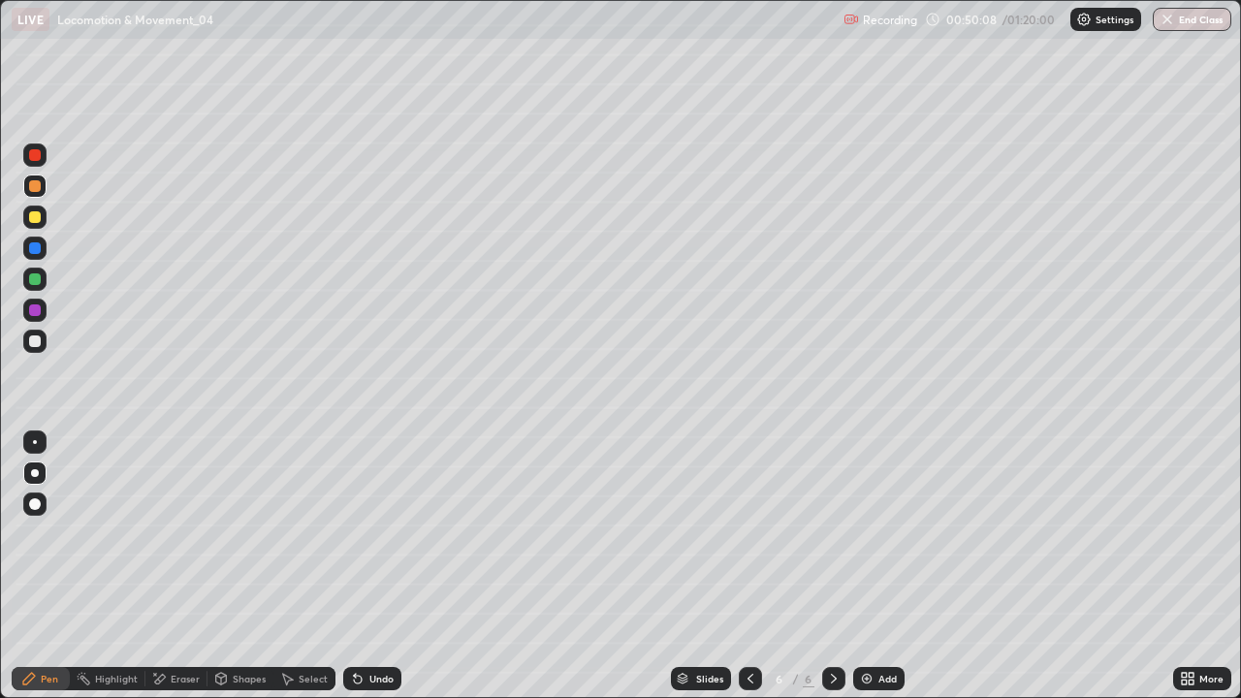
click at [867, 566] on img at bounding box center [867, 679] width 16 height 16
click at [355, 566] on icon at bounding box center [358, 680] width 8 height 8
click at [363, 566] on div "Undo" at bounding box center [372, 678] width 58 height 23
click at [365, 566] on div "Undo" at bounding box center [372, 678] width 58 height 23
click at [369, 566] on div "Undo" at bounding box center [381, 679] width 24 height 10
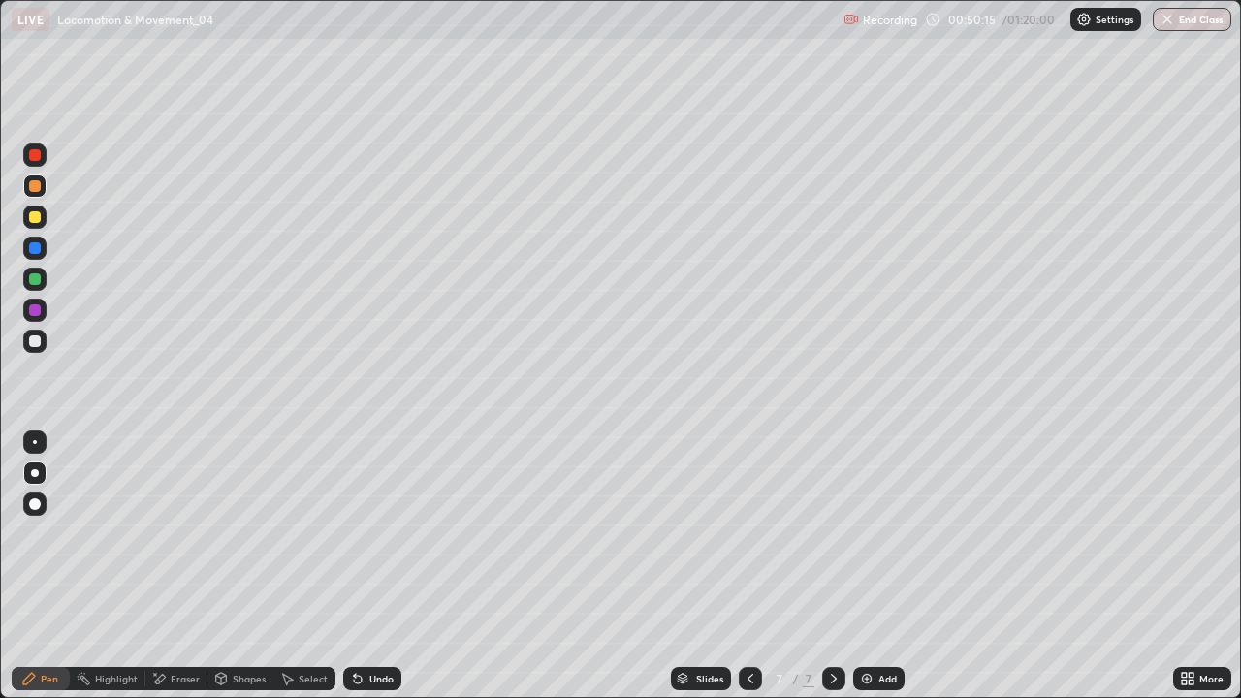
click at [227, 566] on icon at bounding box center [221, 679] width 16 height 16
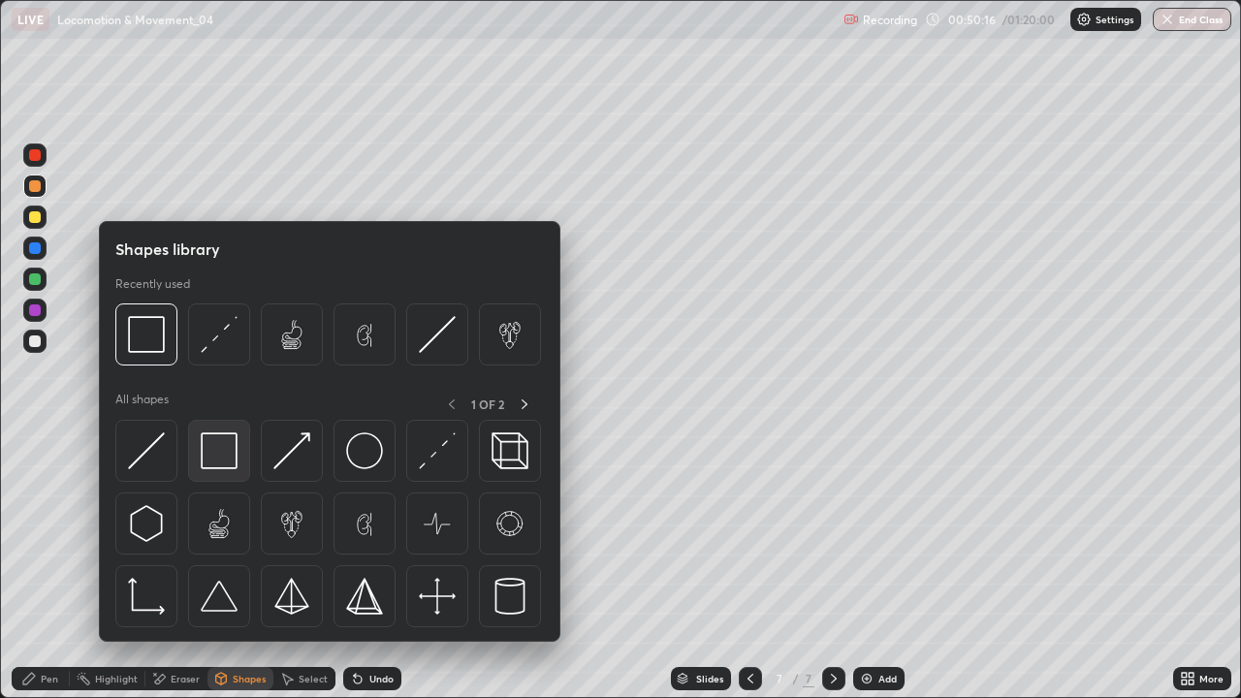
click at [217, 455] on img at bounding box center [219, 450] width 37 height 37
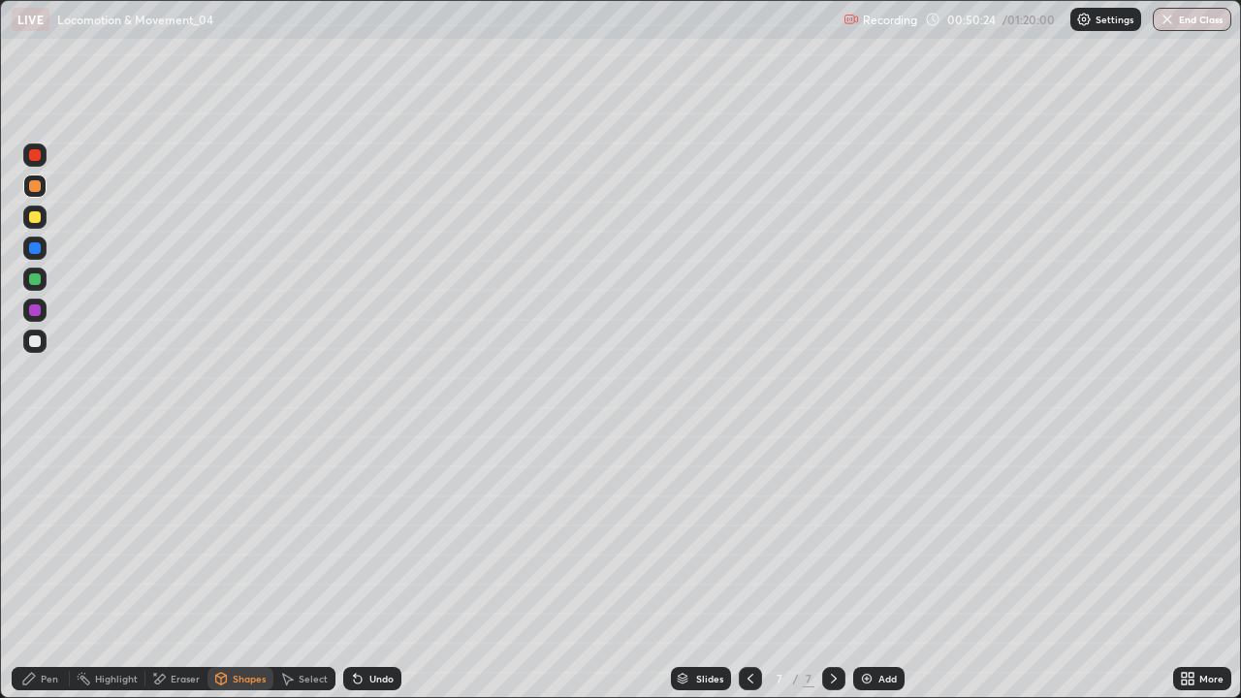
click at [39, 350] on div at bounding box center [34, 341] width 23 height 23
click at [31, 566] on div "Pen" at bounding box center [41, 678] width 58 height 23
click at [40, 279] on div at bounding box center [35, 279] width 12 height 12
click at [37, 346] on div at bounding box center [35, 341] width 12 height 12
click at [237, 566] on div "Shapes" at bounding box center [249, 679] width 33 height 10
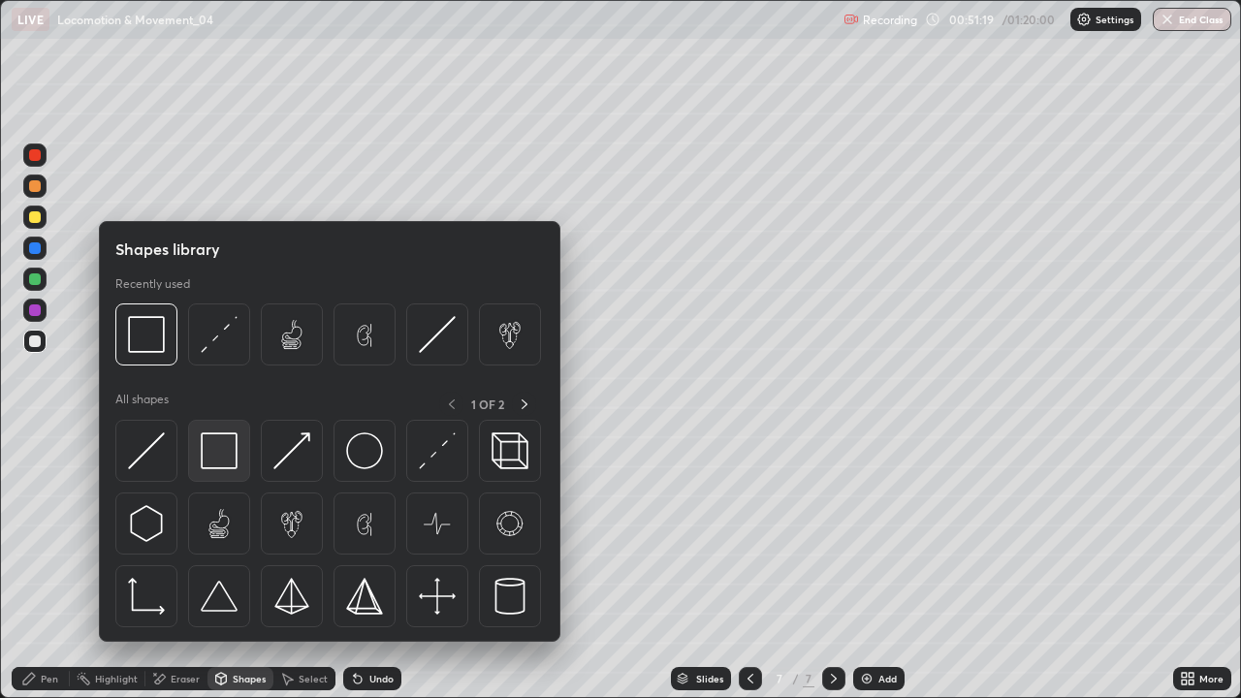
click at [217, 450] on img at bounding box center [219, 450] width 37 height 37
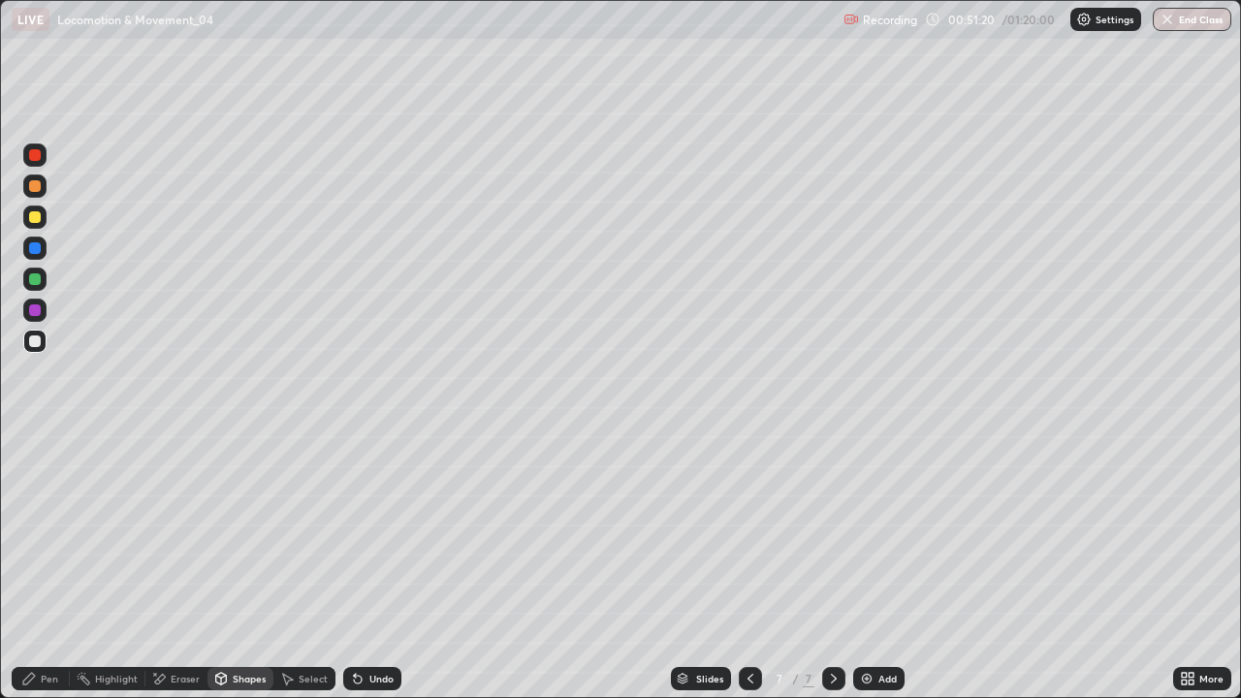
click at [42, 278] on div at bounding box center [34, 279] width 23 height 23
click at [47, 566] on div "Pen" at bounding box center [49, 679] width 17 height 10
click at [35, 221] on div at bounding box center [35, 217] width 12 height 12
click at [43, 343] on div at bounding box center [34, 341] width 23 height 23
click at [40, 225] on div at bounding box center [34, 217] width 23 height 23
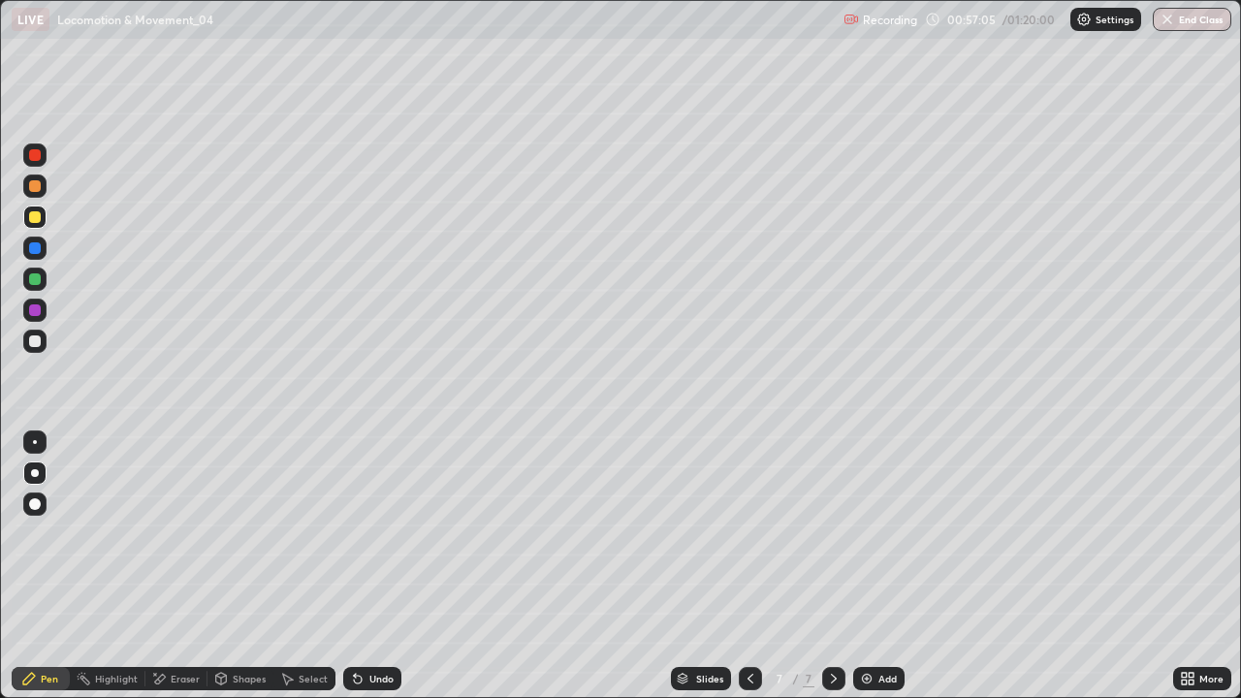
click at [35, 343] on div at bounding box center [35, 341] width 12 height 12
click at [36, 219] on div at bounding box center [35, 217] width 12 height 12
click at [35, 280] on div at bounding box center [35, 279] width 12 height 12
click at [37, 341] on div at bounding box center [35, 341] width 12 height 12
click at [37, 281] on div at bounding box center [35, 279] width 12 height 12
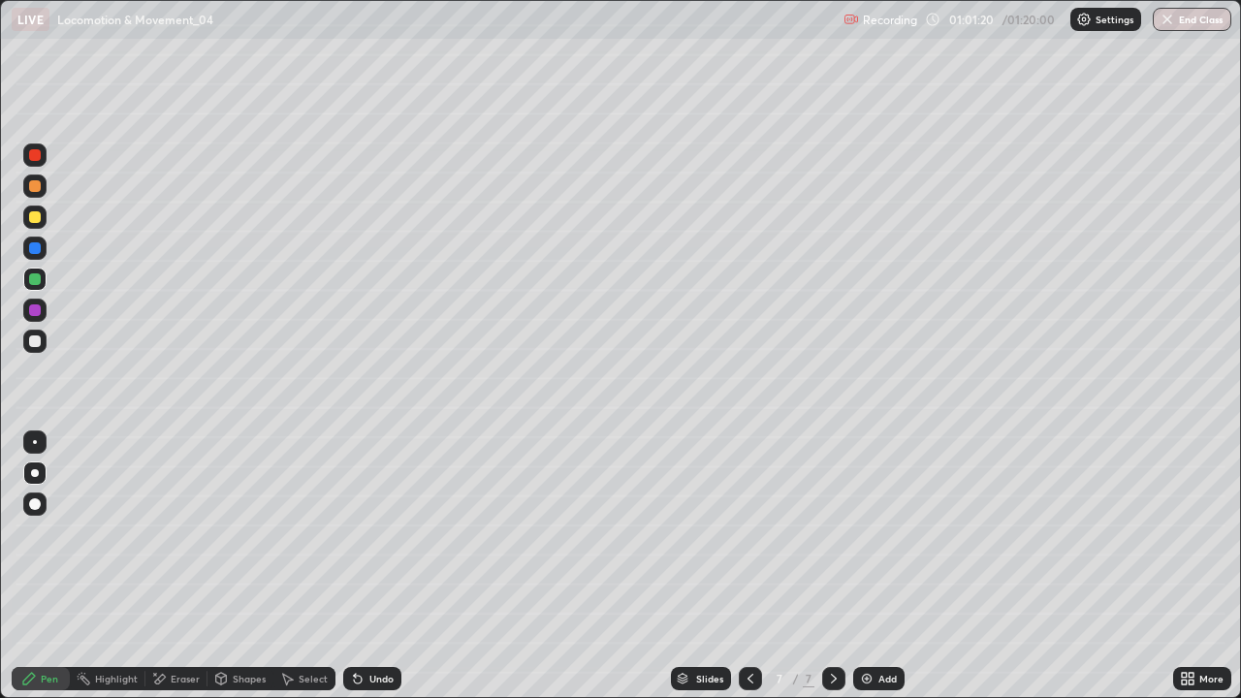
click at [35, 338] on div at bounding box center [35, 341] width 12 height 12
click at [35, 277] on div at bounding box center [35, 279] width 12 height 12
click at [39, 349] on div at bounding box center [34, 341] width 23 height 23
click at [379, 566] on div "Undo" at bounding box center [381, 679] width 24 height 10
click at [382, 566] on div "Undo" at bounding box center [381, 679] width 24 height 10
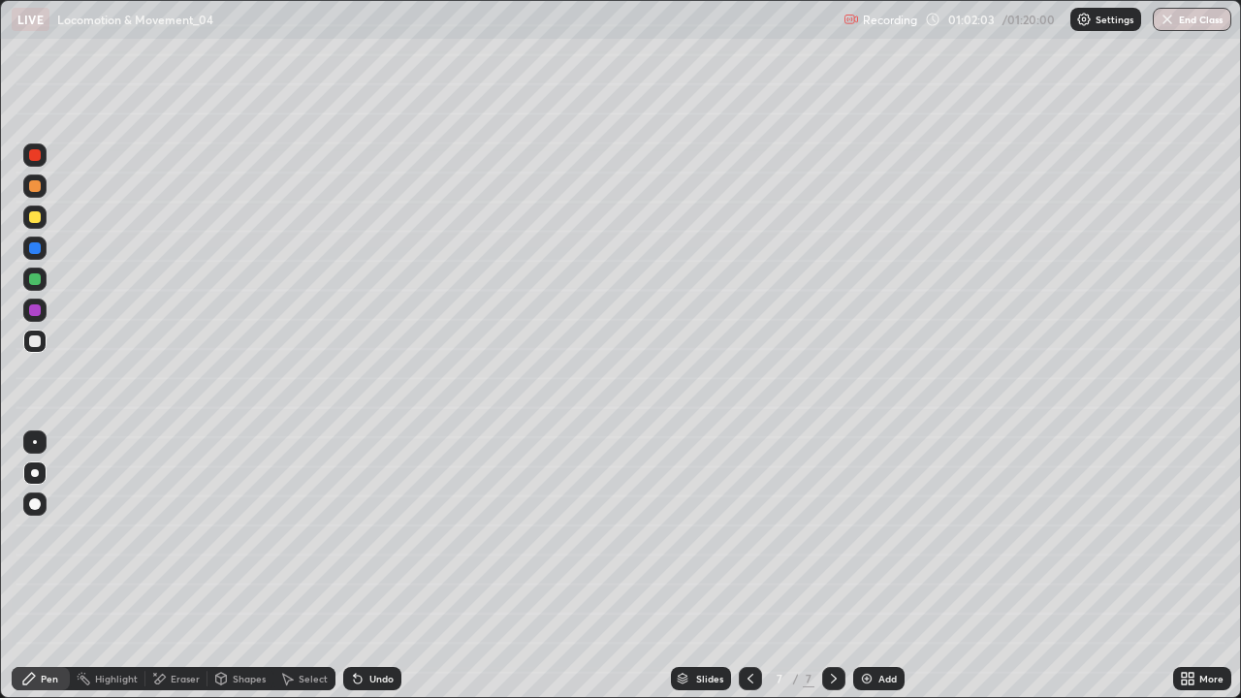
click at [382, 566] on div "Undo" at bounding box center [372, 678] width 58 height 23
click at [45, 277] on div at bounding box center [34, 279] width 23 height 23
click at [35, 341] on div at bounding box center [35, 341] width 12 height 12
click at [37, 287] on div at bounding box center [34, 279] width 23 height 23
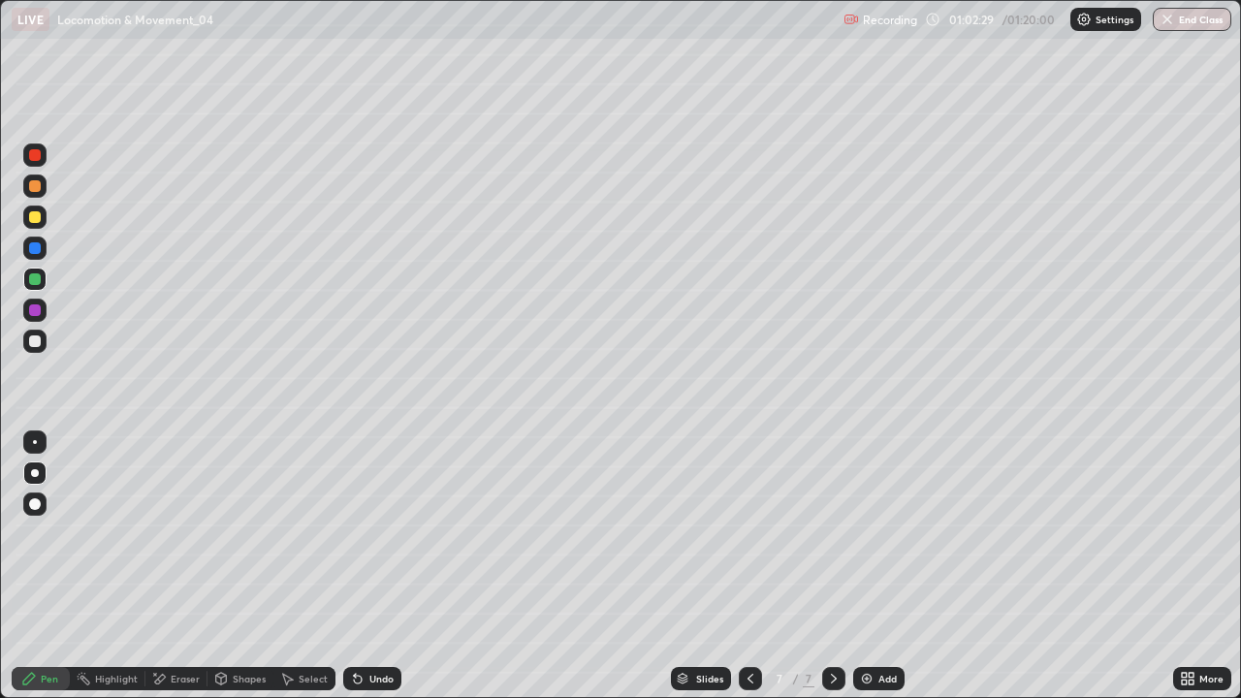
click at [36, 224] on div at bounding box center [34, 217] width 23 height 23
click at [45, 281] on div at bounding box center [34, 279] width 23 height 23
click at [36, 341] on div at bounding box center [35, 341] width 12 height 12
click at [38, 280] on div at bounding box center [35, 279] width 12 height 12
click at [39, 346] on div at bounding box center [34, 341] width 23 height 23
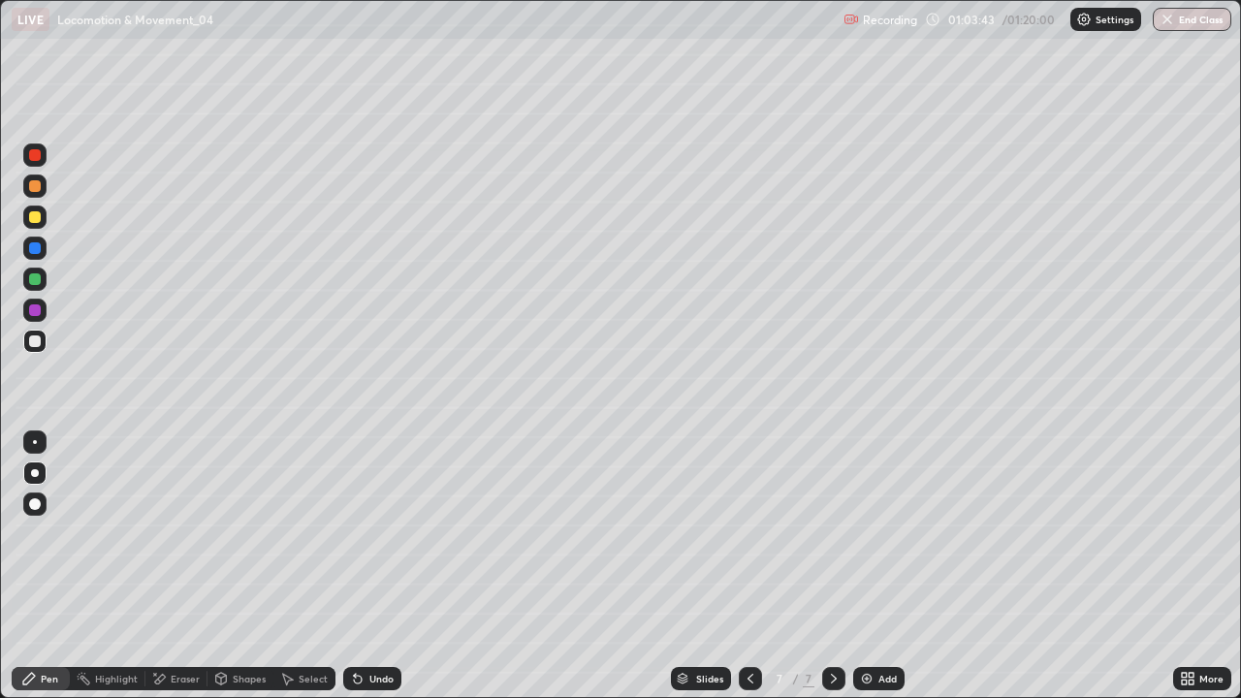
click at [39, 280] on div at bounding box center [35, 279] width 12 height 12
click at [372, 566] on div "Undo" at bounding box center [381, 679] width 24 height 10
click at [374, 566] on div "Undo" at bounding box center [381, 679] width 24 height 10
click at [376, 566] on div "Undo" at bounding box center [381, 679] width 24 height 10
click at [376, 566] on div "Undo" at bounding box center [372, 678] width 58 height 23
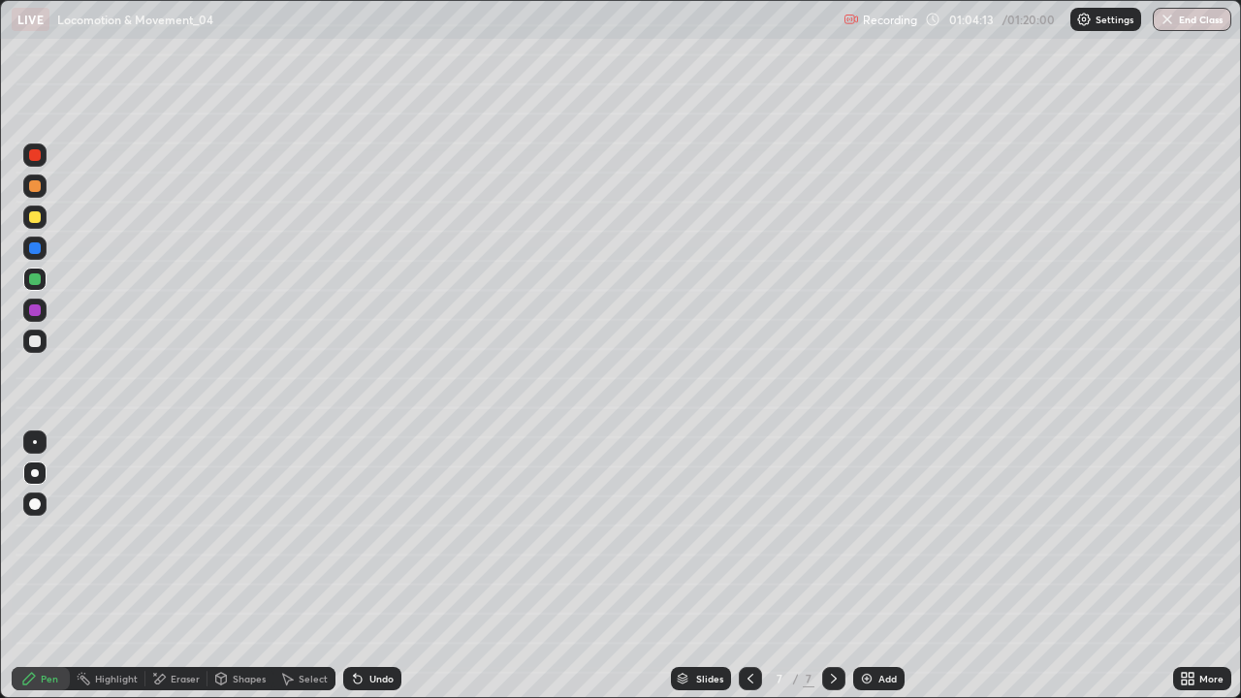
click at [33, 340] on div at bounding box center [35, 341] width 12 height 12
click at [233, 566] on div "Shapes" at bounding box center [249, 679] width 33 height 10
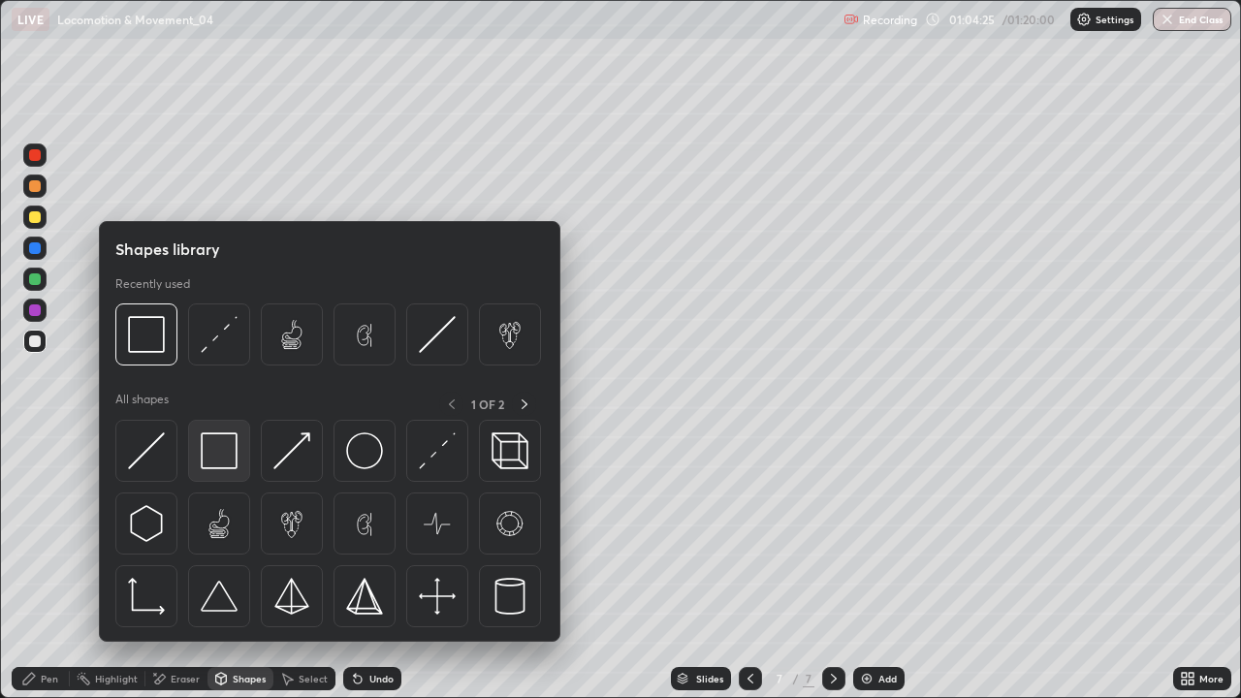
click at [211, 454] on img at bounding box center [219, 450] width 37 height 37
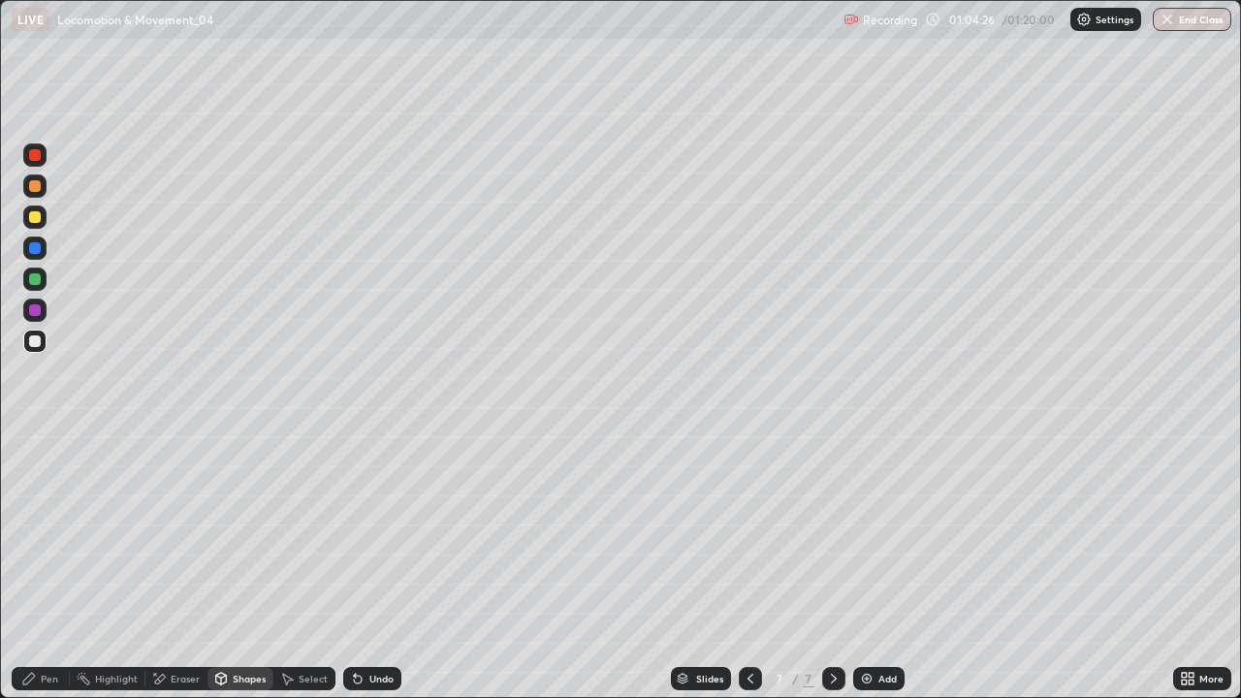
click at [31, 310] on div at bounding box center [35, 310] width 12 height 12
click at [882, 566] on div "Add" at bounding box center [887, 679] width 18 height 10
click at [39, 340] on div at bounding box center [35, 341] width 12 height 12
click at [50, 566] on div "Pen" at bounding box center [41, 678] width 58 height 23
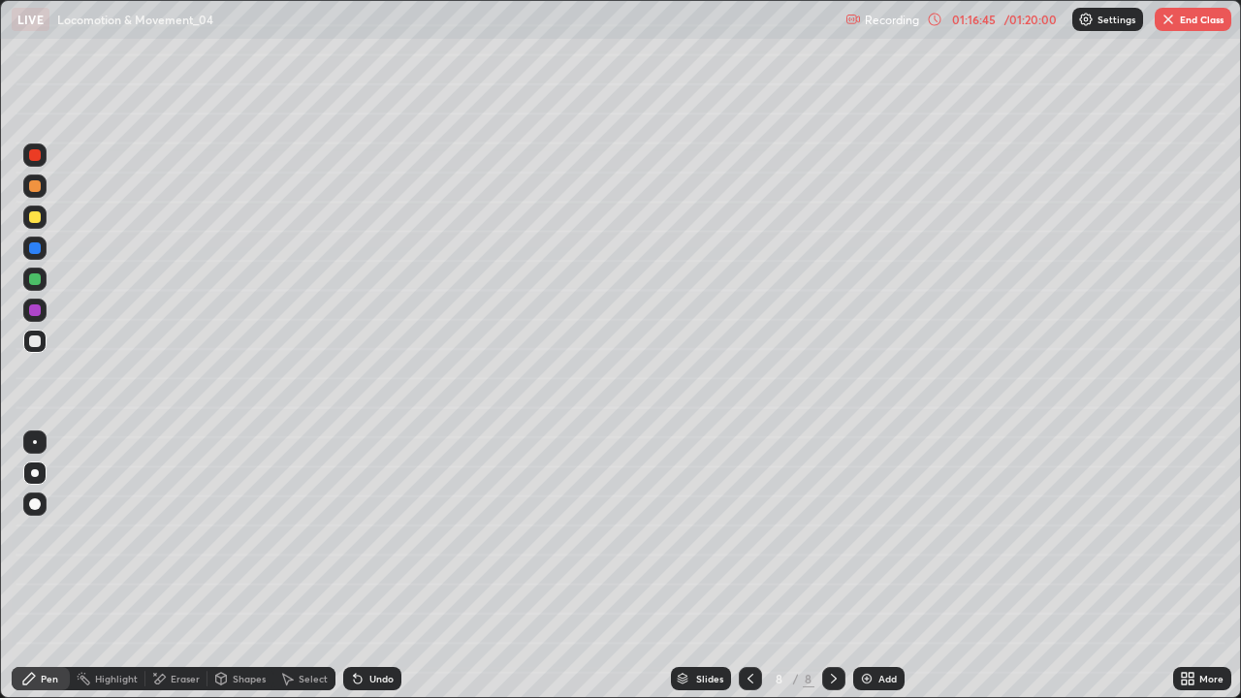
click at [748, 566] on icon at bounding box center [751, 679] width 16 height 16
click at [1210, 16] on button "End Class" at bounding box center [1193, 19] width 77 height 23
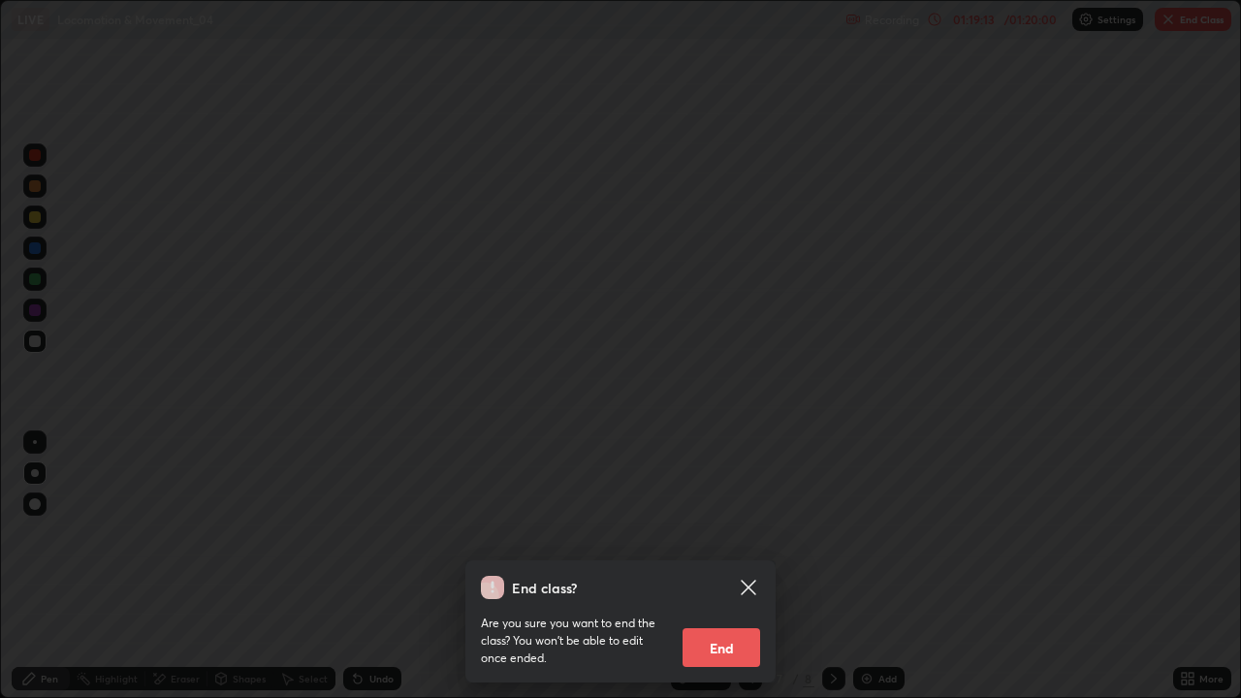
click at [733, 566] on button "End" at bounding box center [721, 647] width 78 height 39
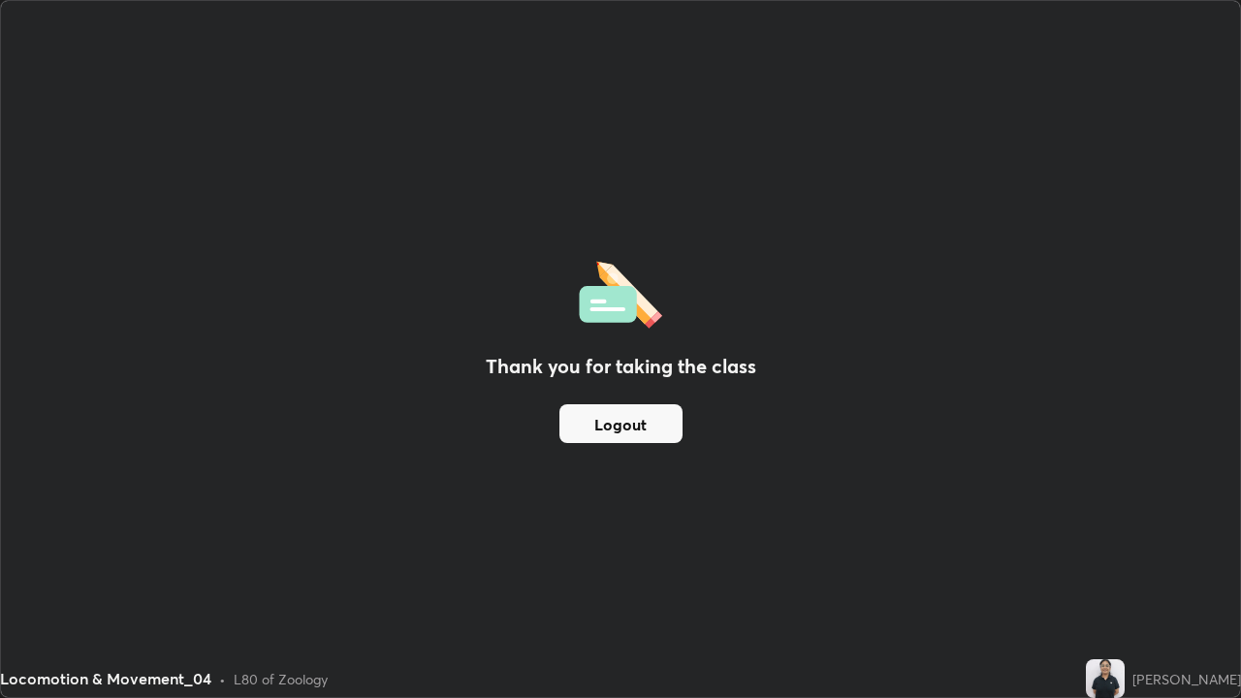
click at [638, 412] on button "Logout" at bounding box center [620, 423] width 123 height 39
click at [630, 425] on button "Logout" at bounding box center [620, 423] width 123 height 39
click at [634, 428] on button "Logout" at bounding box center [620, 423] width 123 height 39
click at [640, 417] on button "Logout" at bounding box center [620, 423] width 123 height 39
click at [648, 412] on button "Logout" at bounding box center [620, 423] width 123 height 39
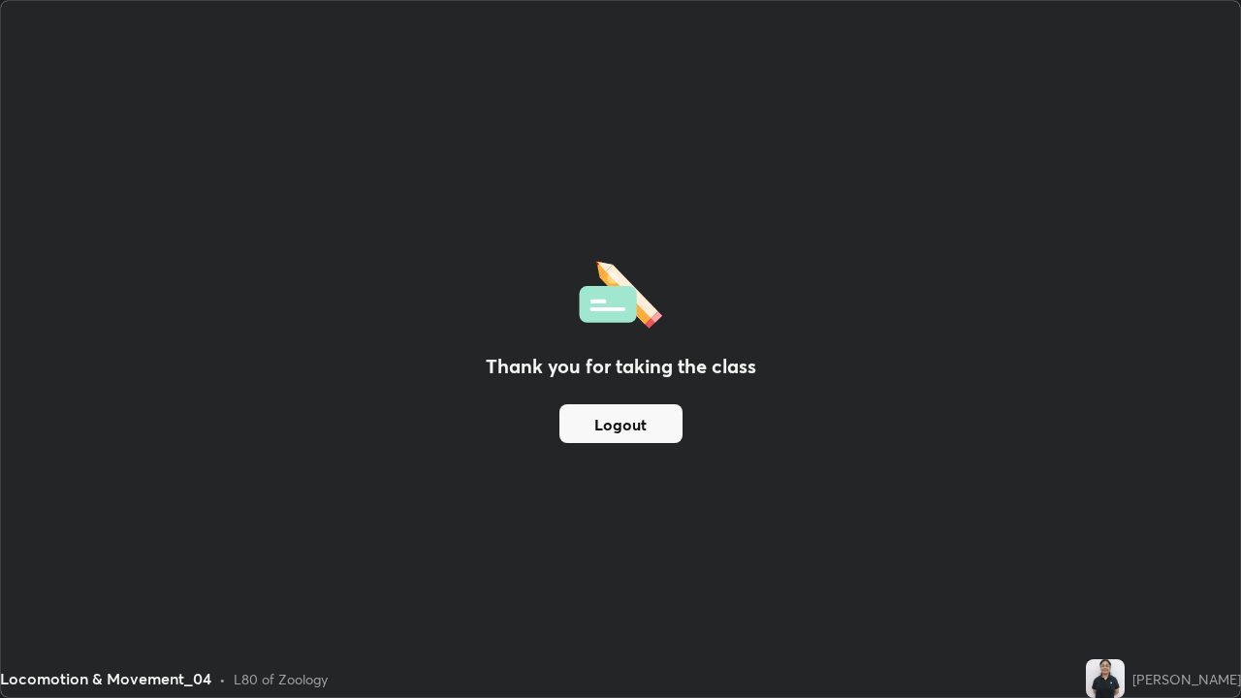
click at [1087, 566] on img at bounding box center [1105, 678] width 39 height 39
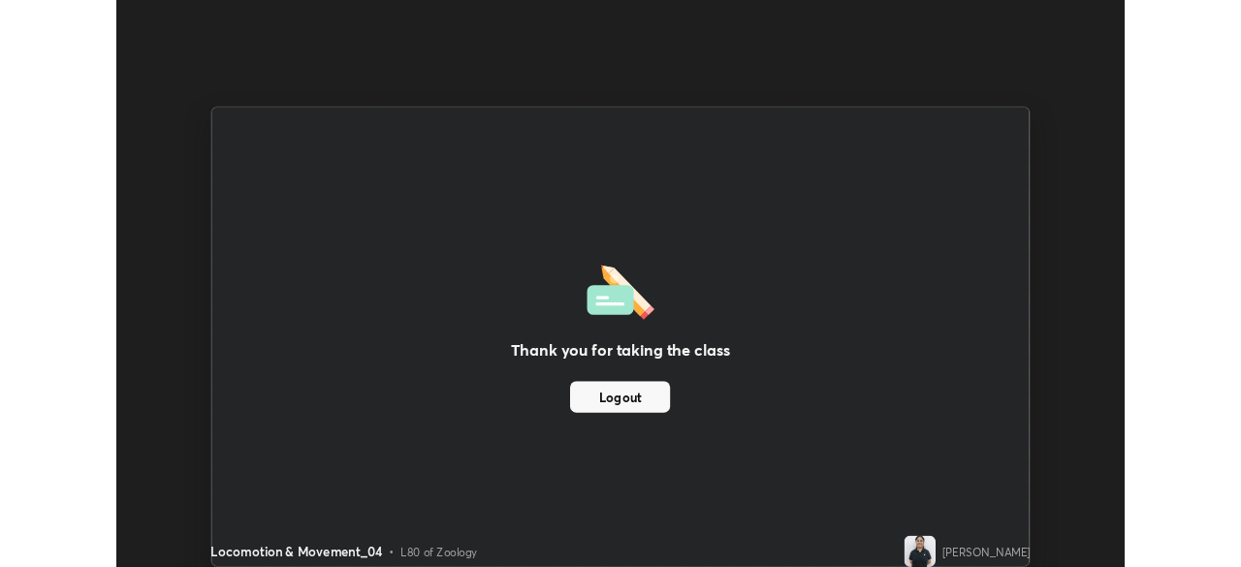
scroll to position [96377, 95704]
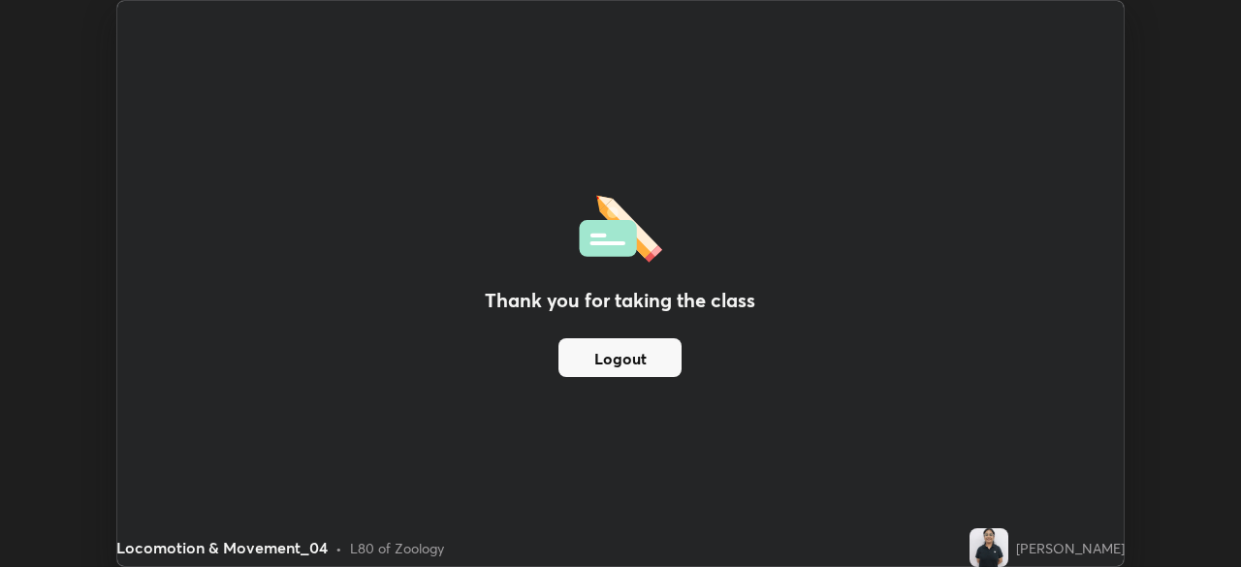
click at [619, 353] on button "Logout" at bounding box center [619, 357] width 123 height 39
click at [590, 57] on div "Thank you for taking the class Logout" at bounding box center [620, 283] width 1007 height 565
